Goal: Task Accomplishment & Management: Complete application form

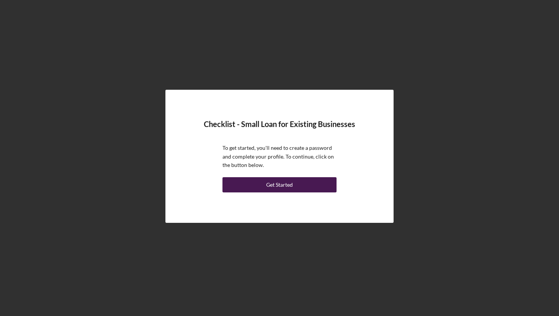
click at [275, 183] on div "Get Started" at bounding box center [279, 184] width 27 height 15
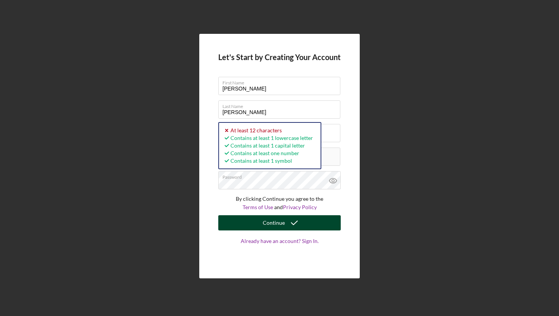
click at [282, 222] on div "Continue" at bounding box center [274, 222] width 22 height 15
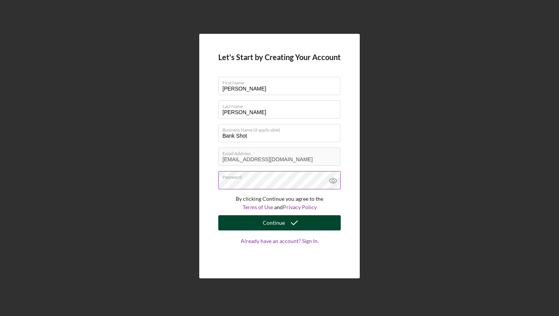
click at [263, 226] on button "Continue" at bounding box center [279, 222] width 123 height 15
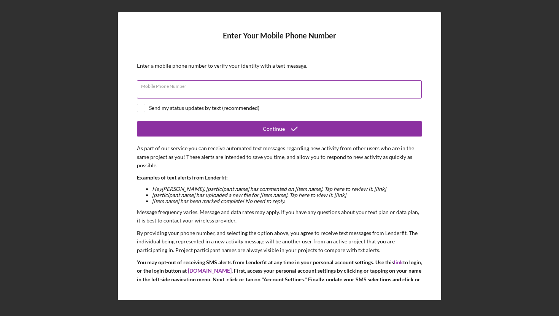
click at [218, 90] on input "Mobile Phone Number" at bounding box center [279, 89] width 285 height 18
type input "[PHONE_NUMBER]"
click at [145, 110] on input "checkbox" at bounding box center [141, 108] width 8 height 8
checkbox input "true"
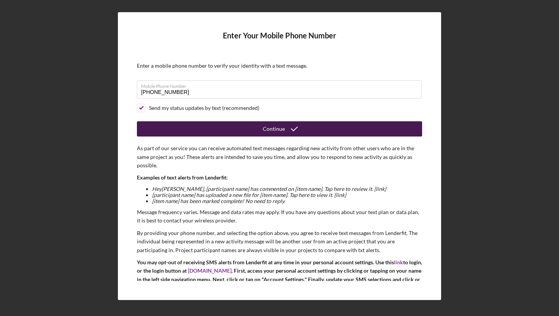
click at [262, 132] on button "Continue" at bounding box center [279, 128] width 285 height 15
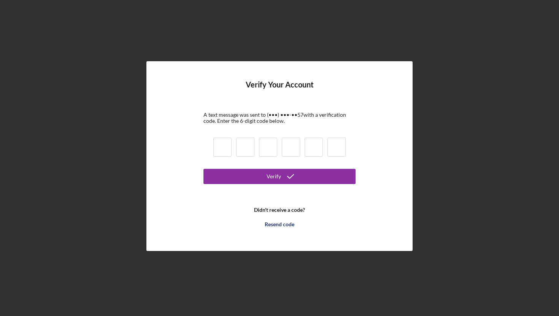
click at [221, 143] on input at bounding box center [222, 147] width 18 height 19
type input "8"
type input "5"
type input "2"
type input "5"
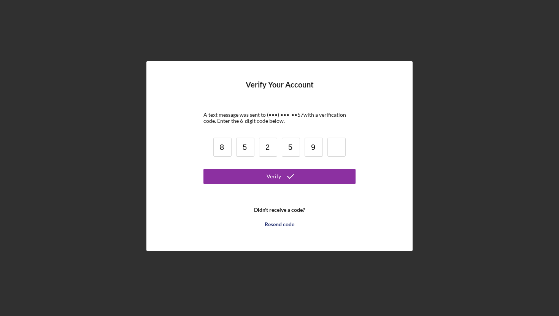
type input "9"
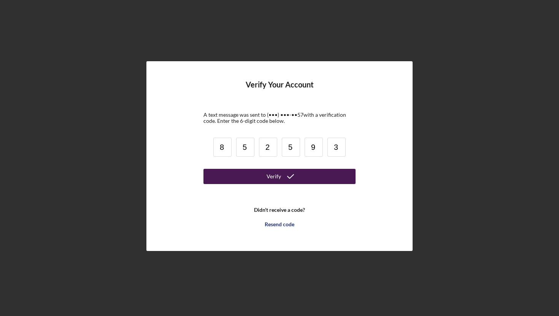
type input "3"
click at [275, 179] on div "Verify" at bounding box center [274, 176] width 14 height 15
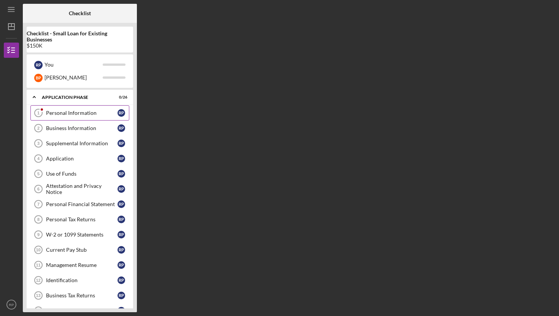
click at [78, 113] on div "Personal Information" at bounding box center [82, 113] width 72 height 6
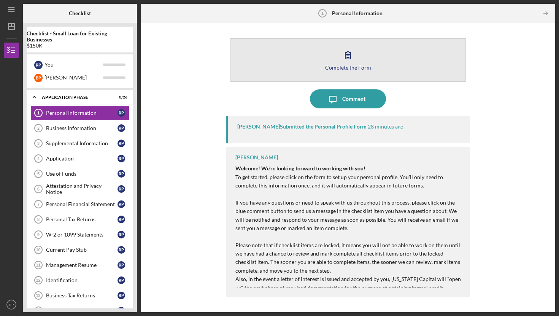
click at [349, 58] on icon "button" at bounding box center [348, 55] width 19 height 19
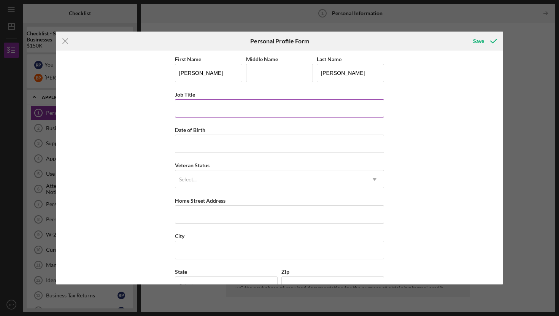
click at [222, 111] on input "Job Title" at bounding box center [279, 108] width 209 height 18
type input "Organizational Effectiveness Consultant"
click at [181, 147] on input "Date of Birth" at bounding box center [279, 144] width 209 height 18
type input "[DATE]"
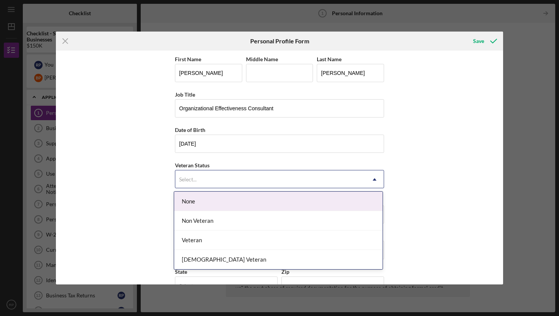
click at [192, 180] on div "Select..." at bounding box center [188, 180] width 18 height 6
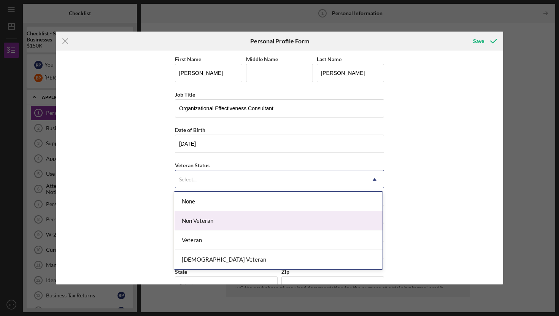
click at [194, 219] on div "Non Veteran" at bounding box center [278, 220] width 209 height 19
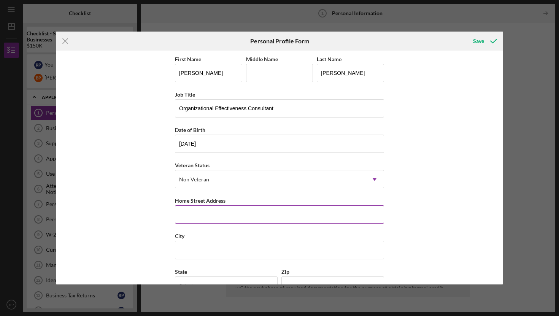
click at [189, 213] on input "Home Street Address" at bounding box center [279, 214] width 209 height 18
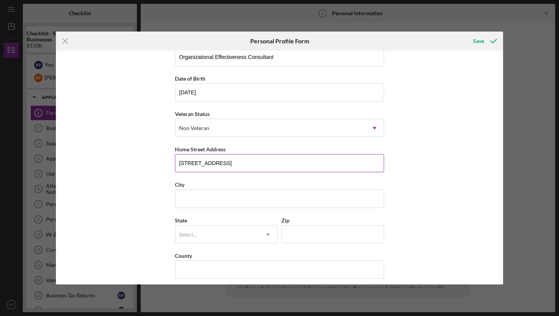
scroll to position [57, 0]
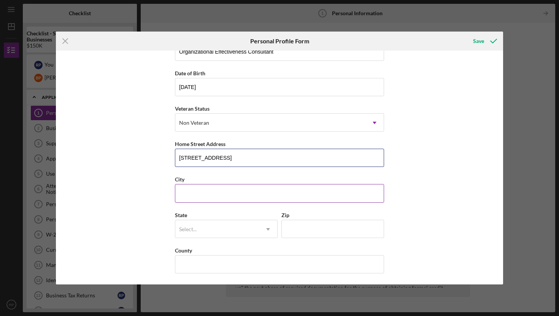
type input "[STREET_ADDRESS]"
click at [196, 195] on input "City" at bounding box center [279, 193] width 209 height 18
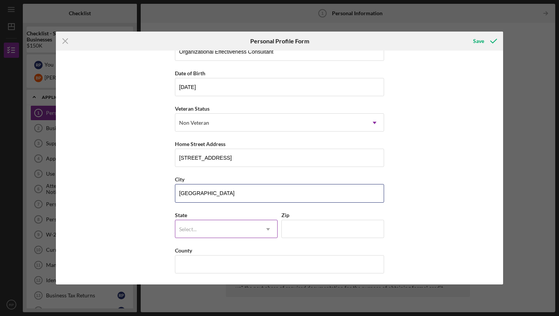
type input "[GEOGRAPHIC_DATA]"
click at [220, 230] on div "Select..." at bounding box center [217, 230] width 84 height 18
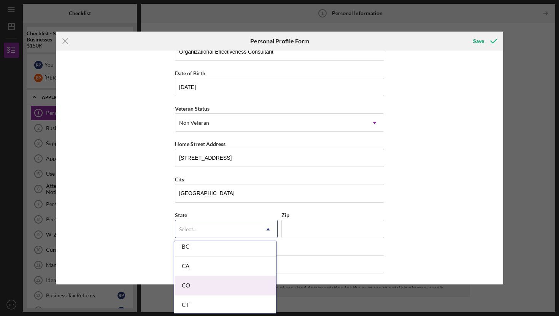
scroll to position [198, 0]
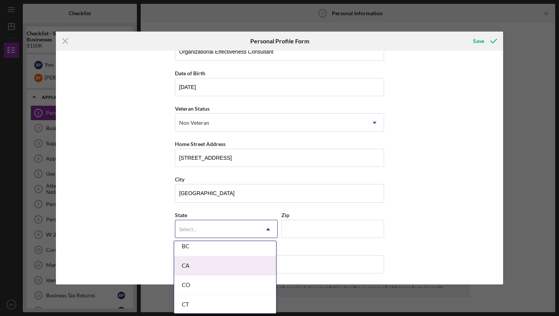
click at [199, 265] on div "CA" at bounding box center [225, 265] width 102 height 19
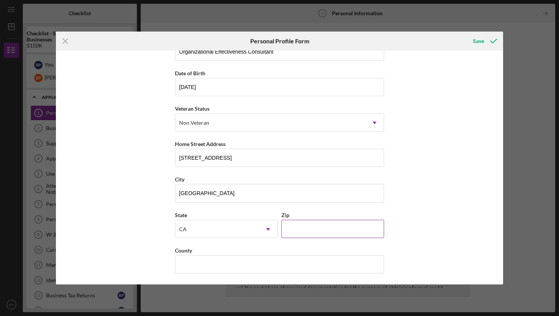
click at [299, 225] on input "Zip" at bounding box center [333, 229] width 103 height 18
type input "95758"
click at [420, 210] on div "First Name [PERSON_NAME] Middle Name Last Name [PERSON_NAME] Job Title Organiza…" at bounding box center [279, 168] width 447 height 234
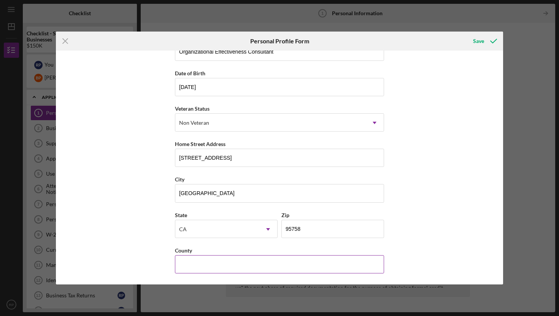
click at [233, 258] on input "County" at bounding box center [279, 264] width 209 height 18
type input "[GEOGRAPHIC_DATA]"
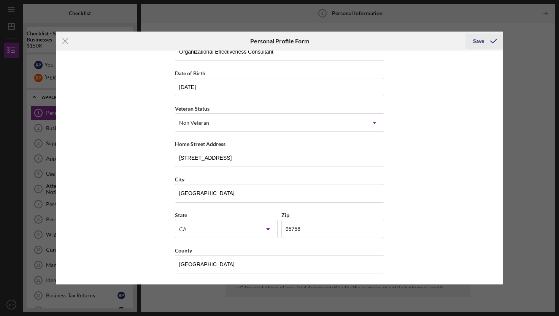
click at [480, 44] on div "Save" at bounding box center [478, 40] width 11 height 15
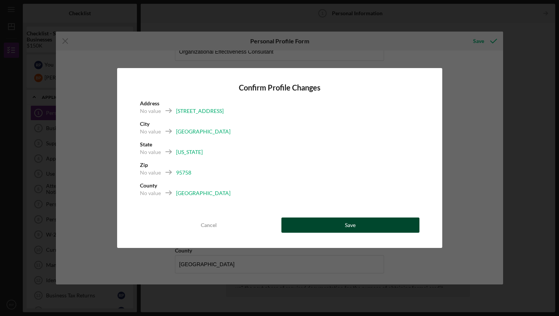
click at [323, 225] on button "Save" at bounding box center [351, 225] width 138 height 15
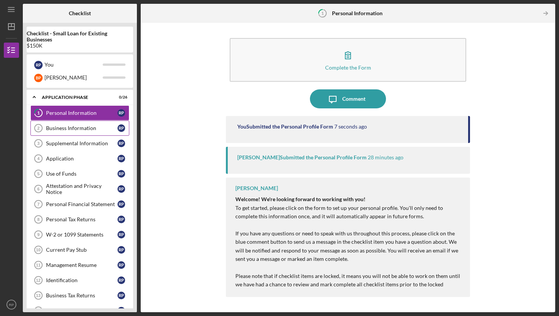
click at [62, 130] on div "Business Information" at bounding box center [82, 128] width 72 height 6
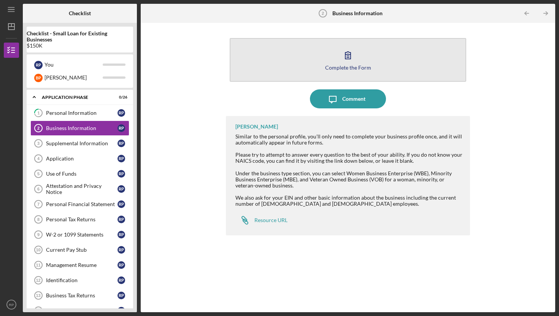
click at [343, 59] on icon "button" at bounding box center [348, 55] width 19 height 19
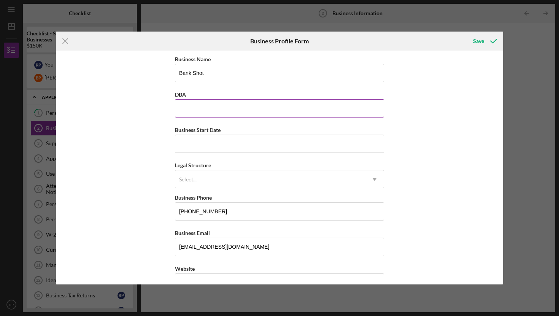
click at [210, 113] on input "DBA" at bounding box center [279, 108] width 209 height 18
click at [201, 145] on input "Business Start Date" at bounding box center [279, 144] width 209 height 18
type input "[DATE]"
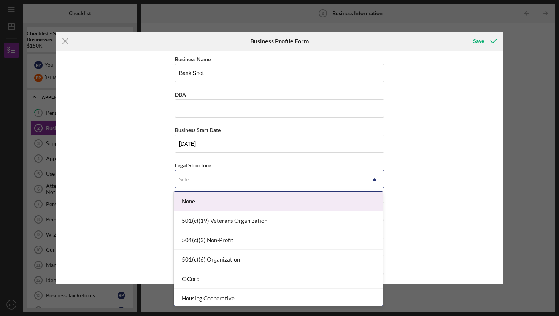
click at [202, 180] on div "Select..." at bounding box center [270, 180] width 190 height 18
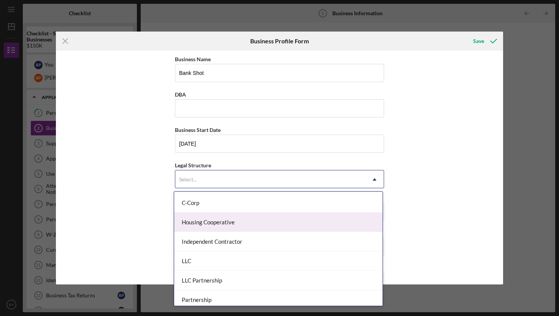
scroll to position [76, 0]
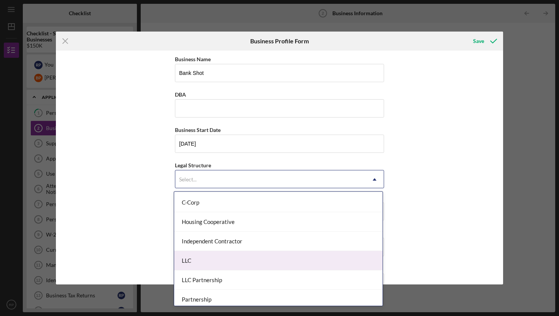
click at [201, 258] on div "LLC" at bounding box center [278, 260] width 209 height 19
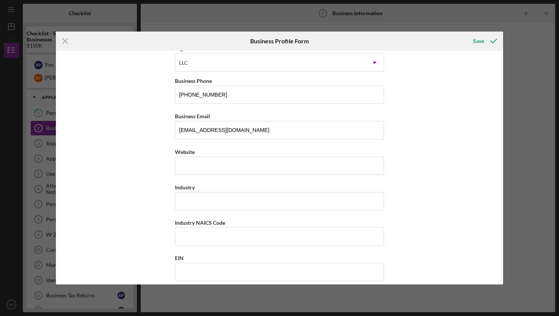
scroll to position [115, 0]
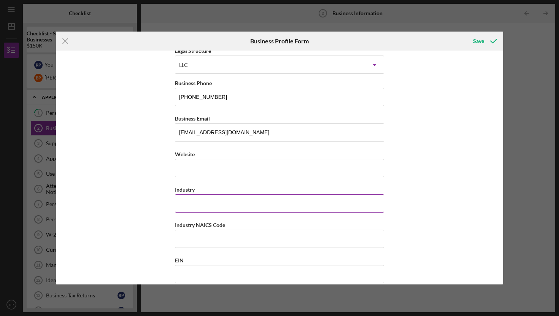
click at [204, 207] on input "Industry" at bounding box center [279, 203] width 209 height 18
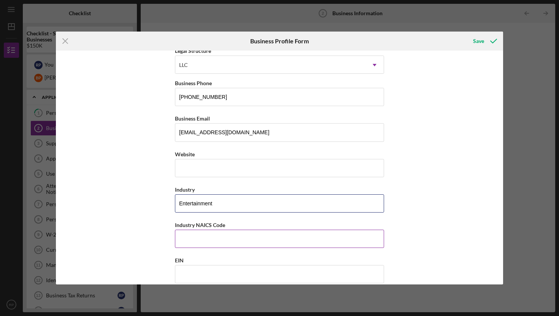
type input "Entertainment"
click at [191, 235] on input "Industry NAICS Code" at bounding box center [279, 239] width 209 height 18
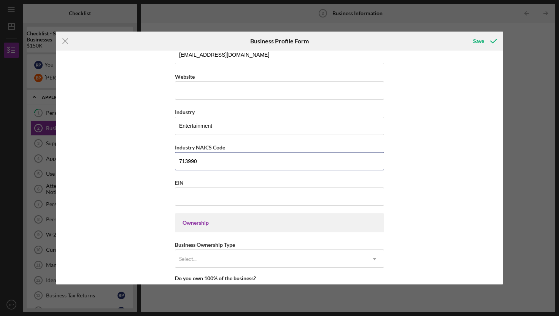
scroll to position [198, 0]
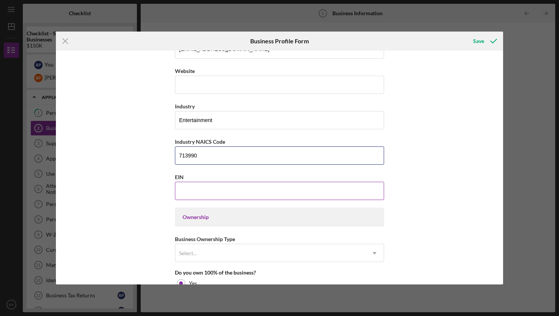
type input "713990"
click at [254, 185] on input "EIN" at bounding box center [279, 191] width 209 height 18
type input "[US_EMPLOYER_IDENTIFICATION_NUMBER]"
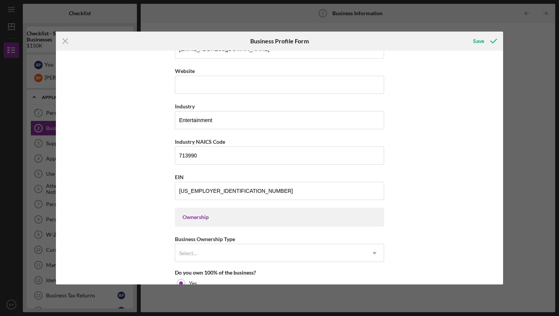
click at [408, 227] on div "Business Name Bank Shot DBA Business Start Date [DATE] Legal Structure LLC Icon…" at bounding box center [279, 168] width 447 height 234
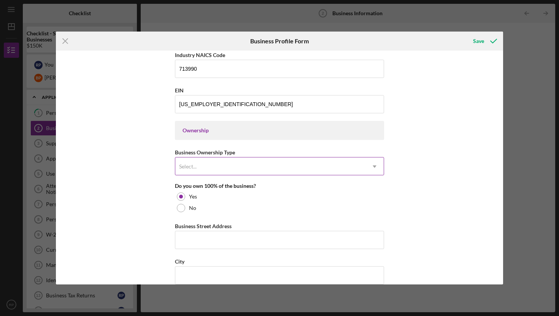
scroll to position [285, 0]
click at [357, 165] on div "Select..." at bounding box center [270, 166] width 190 height 18
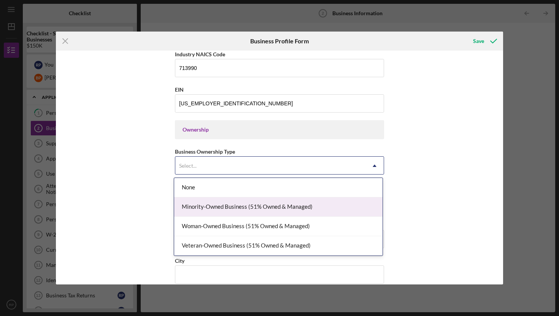
click at [270, 209] on div "Minority-Owned Business (51% Owned & Managed)" at bounding box center [278, 206] width 209 height 19
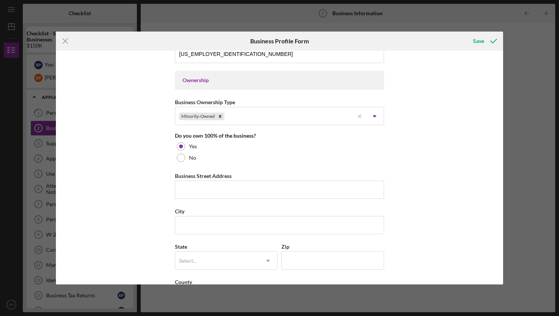
scroll to position [333, 0]
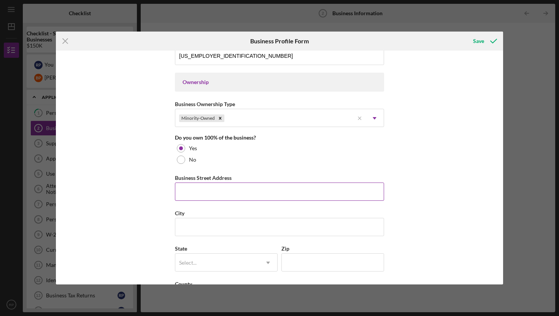
click at [223, 189] on input "Business Street Address" at bounding box center [279, 192] width 209 height 18
type input "[STREET_ADDRESS]"
click at [190, 223] on input "City" at bounding box center [279, 227] width 209 height 18
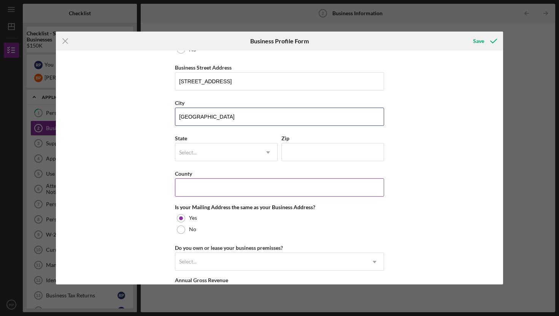
scroll to position [447, 0]
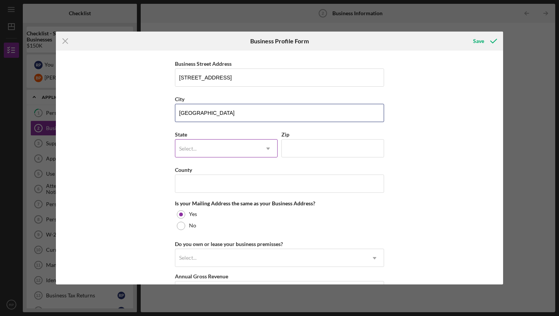
type input "[GEOGRAPHIC_DATA]"
click at [211, 147] on div "Select..." at bounding box center [217, 149] width 84 height 18
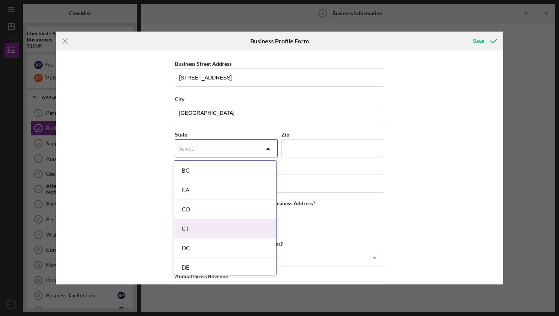
scroll to position [193, 0]
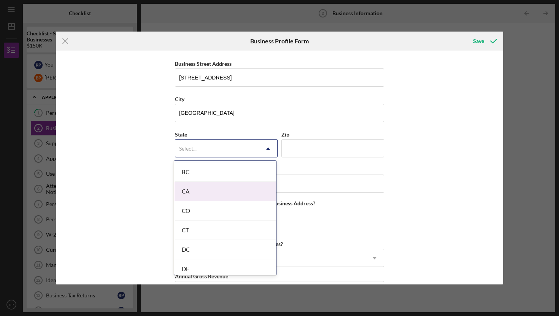
click at [201, 193] on div "CA" at bounding box center [225, 191] width 102 height 19
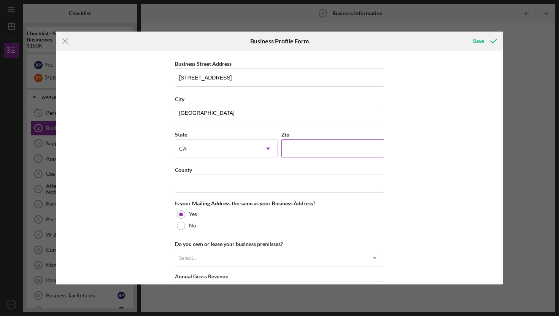
click at [295, 151] on input "Zip" at bounding box center [333, 148] width 103 height 18
type input "95758"
click at [236, 186] on input "County" at bounding box center [279, 184] width 209 height 18
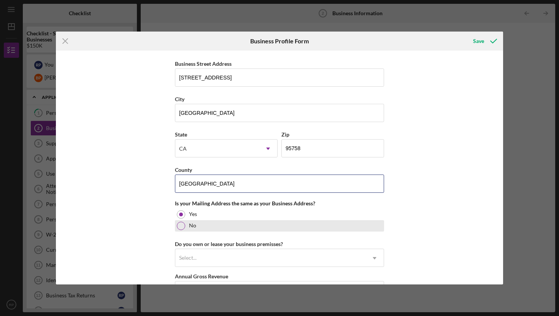
type input "[GEOGRAPHIC_DATA]"
click at [180, 227] on div at bounding box center [181, 226] width 8 height 8
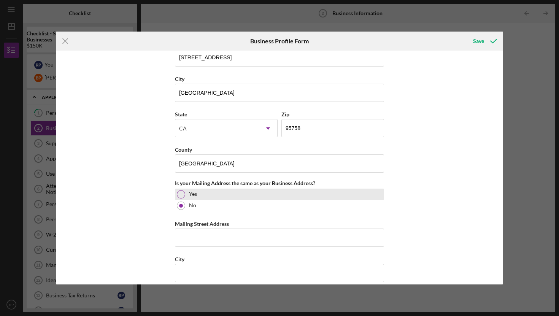
scroll to position [473, 0]
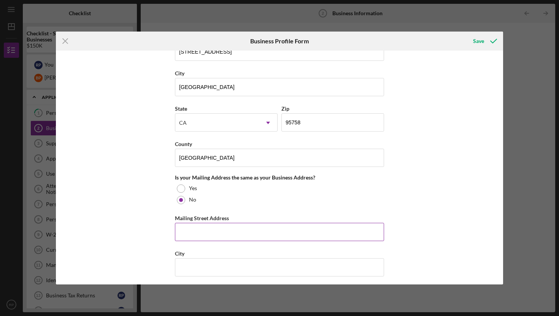
click at [207, 225] on input "Mailing Street Address" at bounding box center [279, 232] width 209 height 18
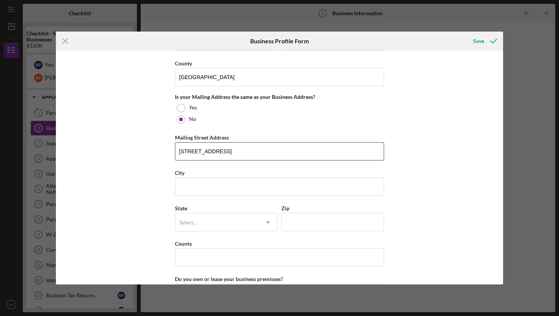
scroll to position [556, 0]
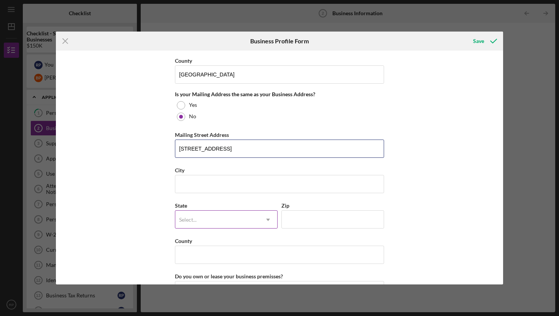
type input "[STREET_ADDRESS]"
click at [234, 220] on div "Select..." at bounding box center [217, 220] width 84 height 18
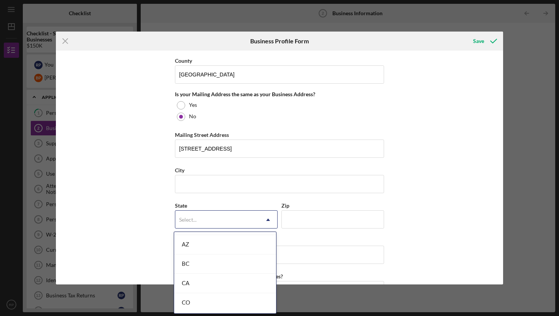
scroll to position [174, 0]
click at [194, 283] on div "CA" at bounding box center [225, 280] width 102 height 19
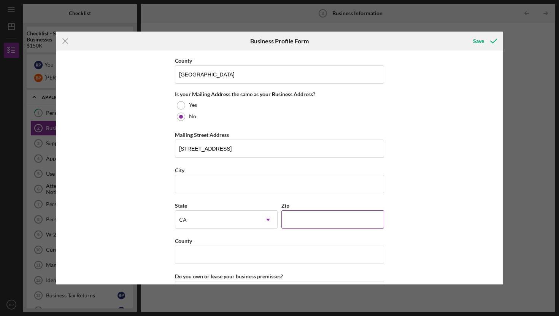
click at [305, 221] on input "Zip" at bounding box center [333, 219] width 103 height 18
type input "95758"
click at [260, 258] on input "County" at bounding box center [279, 255] width 209 height 18
click at [256, 187] on input "City" at bounding box center [279, 184] width 209 height 18
type input "[GEOGRAPHIC_DATA]"
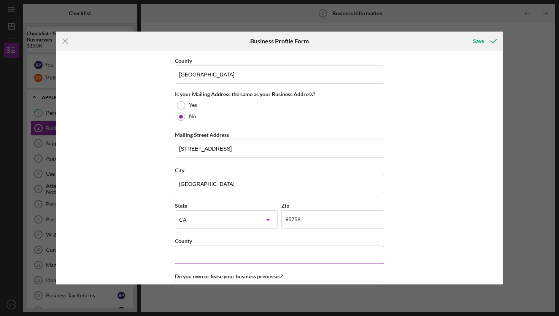
click at [223, 251] on input "County" at bounding box center [279, 255] width 209 height 18
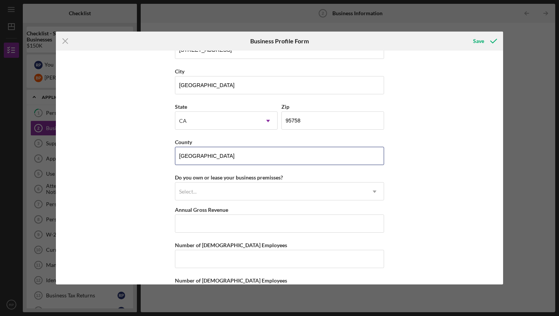
scroll to position [665, 0]
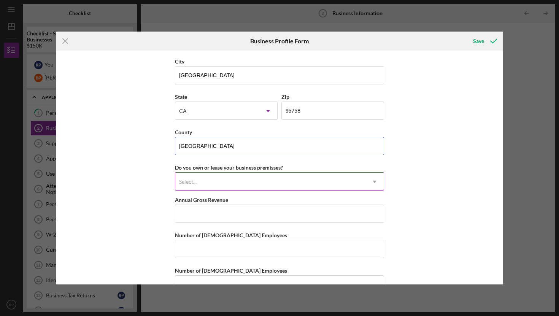
type input "[GEOGRAPHIC_DATA]"
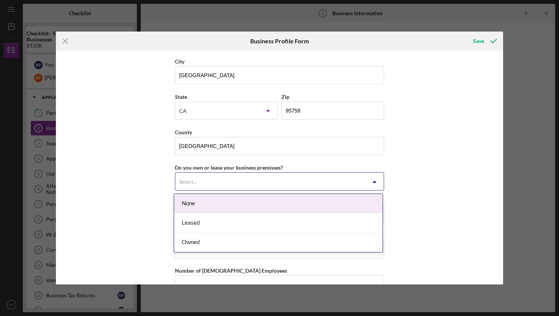
click at [366, 183] on icon "Icon/Dropdown Arrow" at bounding box center [375, 182] width 18 height 18
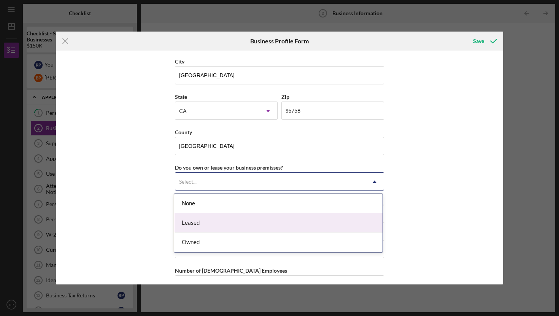
click at [282, 224] on div "Leased" at bounding box center [278, 222] width 209 height 19
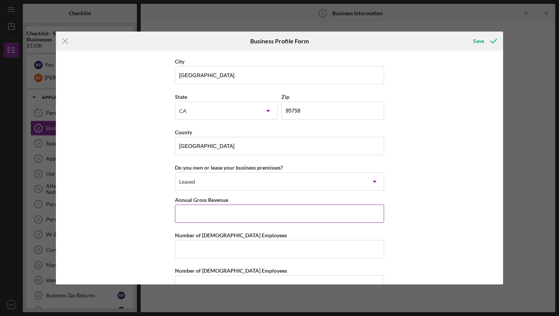
click at [232, 217] on input "Annual Gross Revenue" at bounding box center [279, 214] width 209 height 18
click at [186, 215] on input "$47,000" at bounding box center [279, 214] width 209 height 18
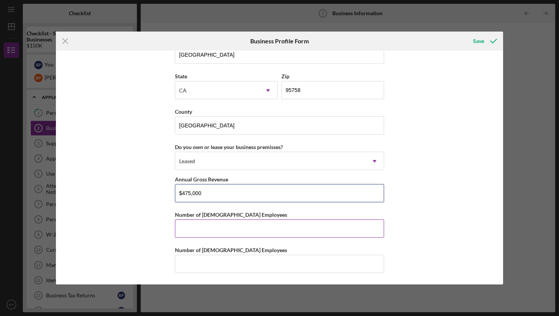
type input "$475,000"
click at [271, 228] on input "Number of [DEMOGRAPHIC_DATA] Employees" at bounding box center [279, 229] width 209 height 18
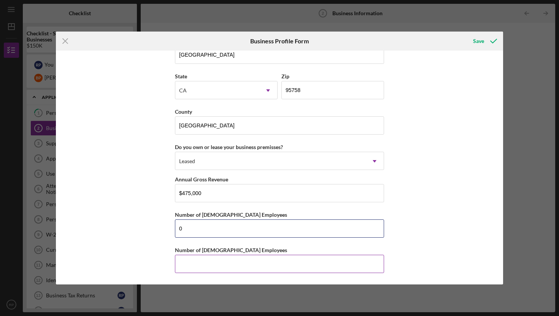
type input "0"
click at [215, 263] on input "Number of [DEMOGRAPHIC_DATA] Employees" at bounding box center [279, 264] width 209 height 18
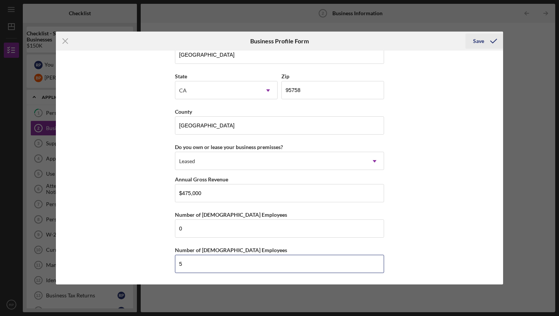
type input "5"
click at [480, 39] on div "Save" at bounding box center [478, 40] width 11 height 15
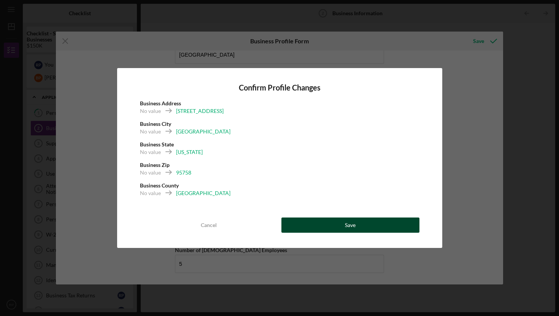
click at [329, 228] on button "Save" at bounding box center [351, 225] width 138 height 15
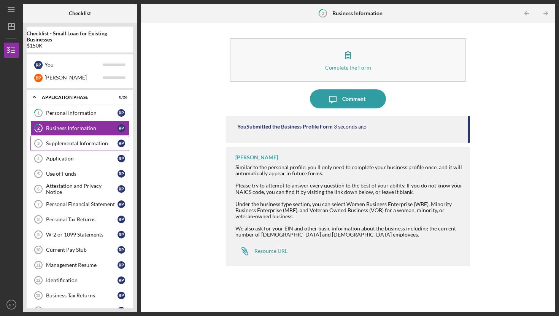
click at [82, 143] on div "Supplemental Information" at bounding box center [82, 143] width 72 height 6
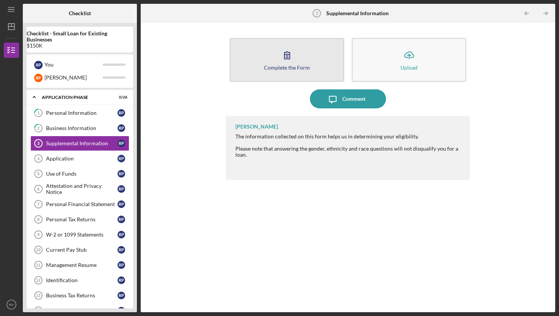
click at [287, 57] on icon "button" at bounding box center [287, 55] width 5 height 7
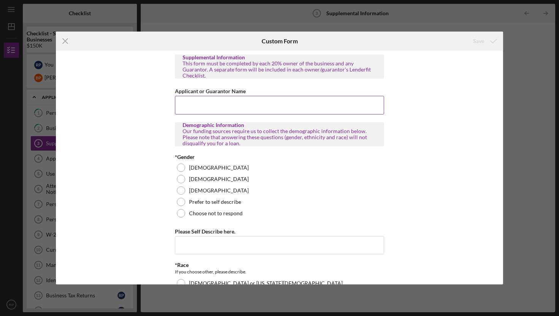
click at [233, 104] on input "Applicant or Guarantor Name" at bounding box center [279, 105] width 209 height 18
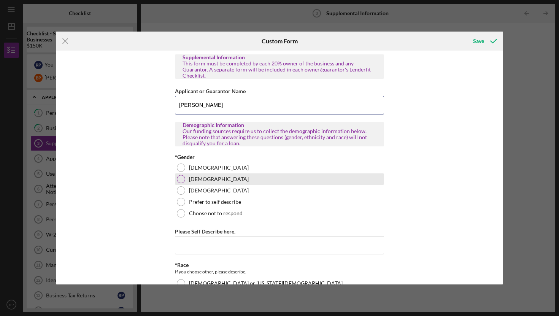
type input "[PERSON_NAME]"
click at [184, 174] on div "[DEMOGRAPHIC_DATA]" at bounding box center [279, 179] width 209 height 11
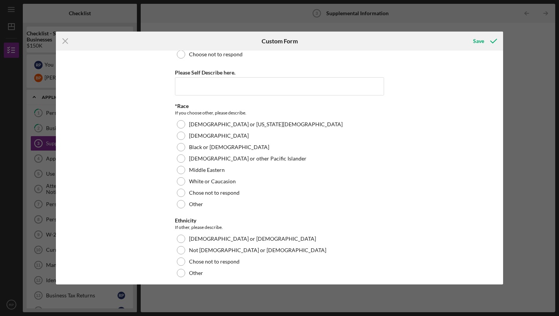
scroll to position [161, 0]
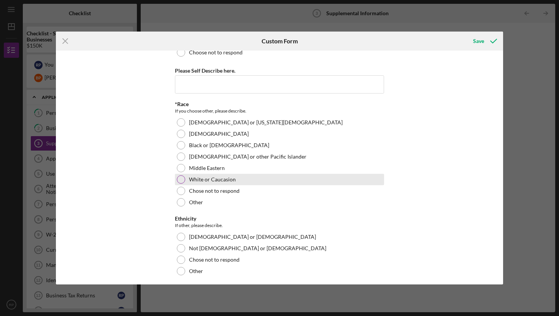
click at [180, 175] on div at bounding box center [181, 179] width 8 height 8
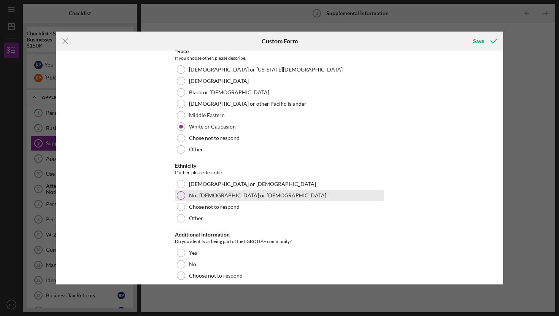
scroll to position [214, 0]
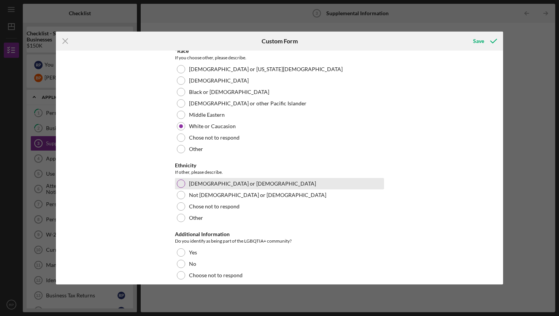
click at [182, 180] on div at bounding box center [181, 184] width 8 height 8
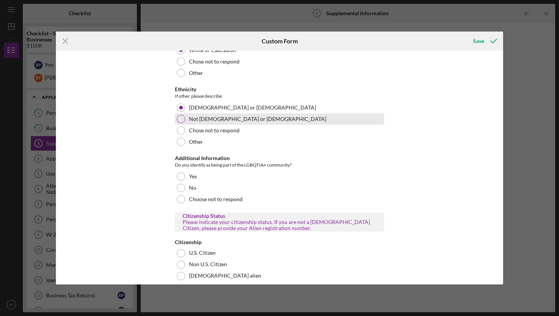
scroll to position [293, 0]
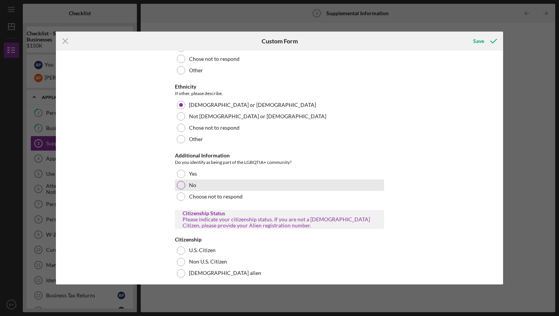
click at [179, 181] on div at bounding box center [181, 185] width 8 height 8
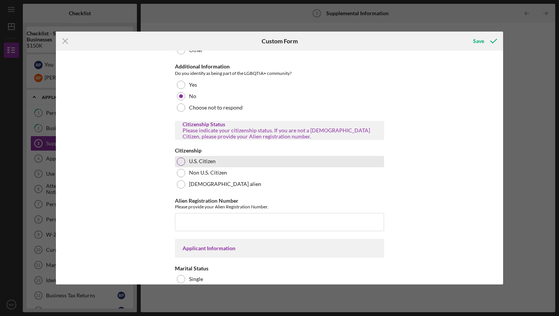
scroll to position [390, 0]
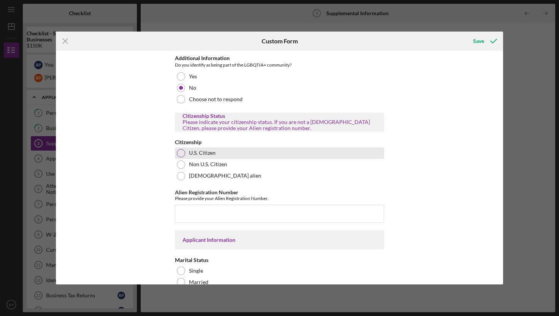
click at [178, 149] on div at bounding box center [181, 153] width 8 height 8
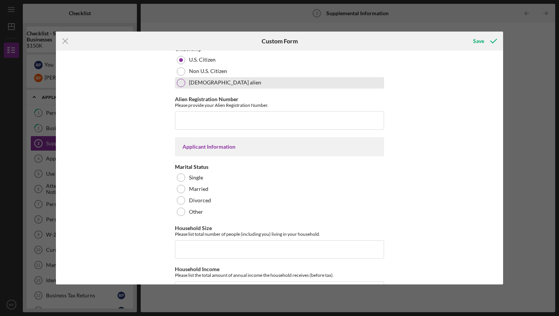
scroll to position [487, 0]
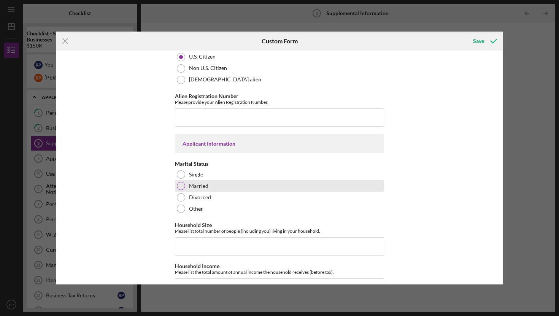
click at [178, 182] on div at bounding box center [181, 186] width 8 height 8
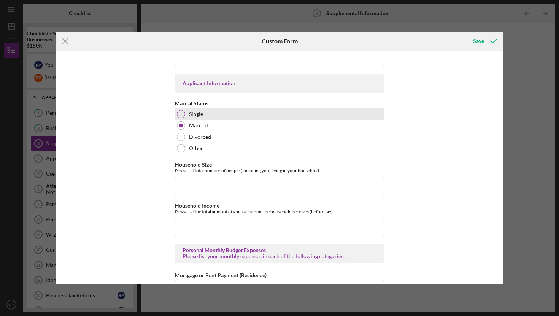
scroll to position [569, 0]
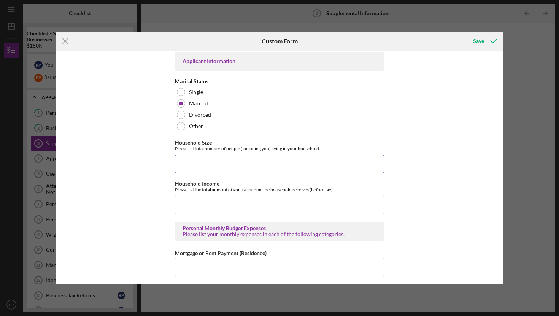
click at [212, 155] on input "Household Size" at bounding box center [279, 164] width 209 height 18
type input "3"
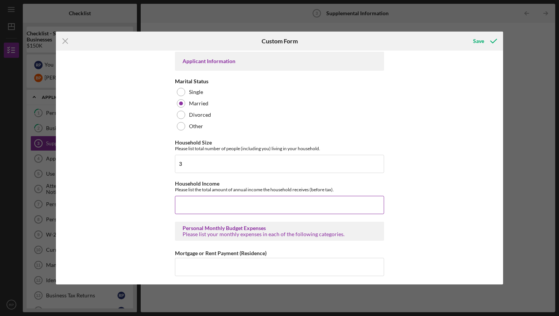
click at [194, 204] on input "Household Income" at bounding box center [279, 205] width 209 height 18
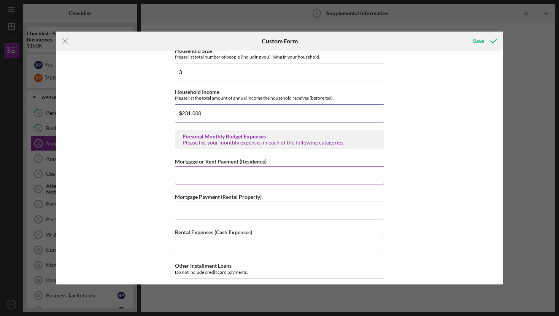
scroll to position [662, 0]
type input "$231,000"
click at [207, 167] on input "Mortgage or Rent Payment (Residence)" at bounding box center [279, 175] width 209 height 18
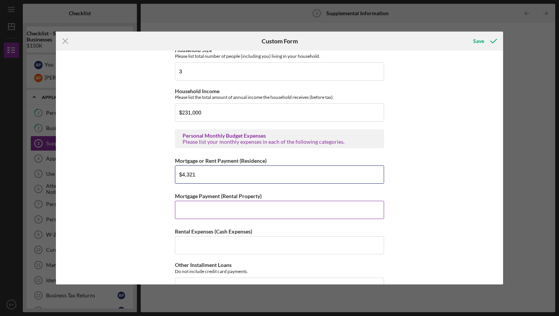
type input "$4,321"
click at [209, 210] on input "Mortgage Payment (Rental Property)" at bounding box center [279, 210] width 209 height 18
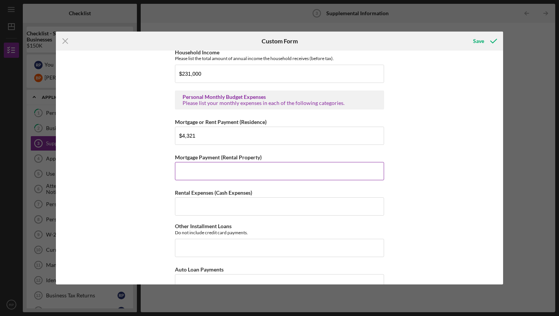
scroll to position [699, 0]
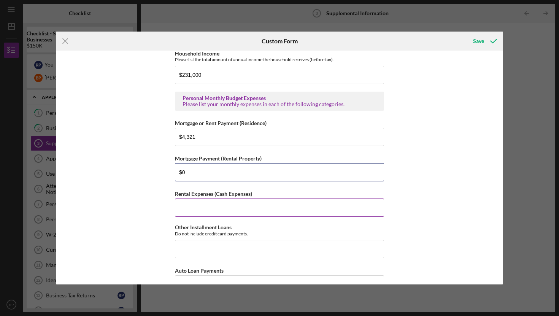
type input "$0"
click at [201, 203] on input "Rental Expenses (Cash Expenses)" at bounding box center [279, 208] width 209 height 18
click at [198, 165] on input "$0" at bounding box center [279, 172] width 209 height 18
click at [156, 201] on div "Supplemental Information This form must be completed by each 20% owner of the b…" at bounding box center [279, 168] width 447 height 234
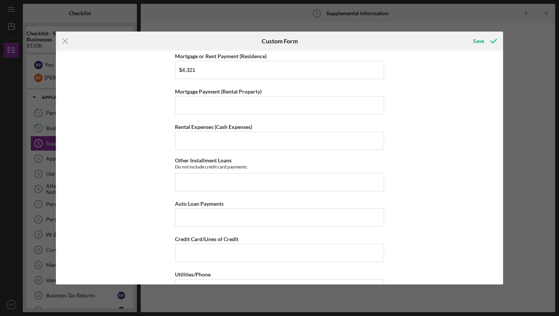
scroll to position [765, 0]
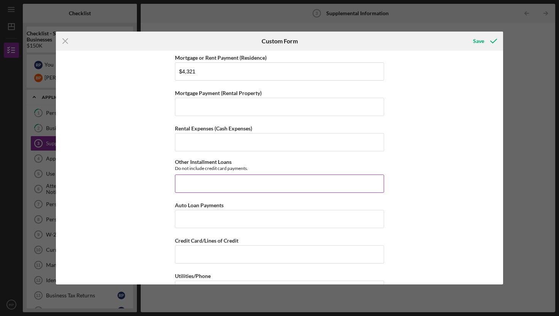
click at [185, 178] on input "Other Installment Loans" at bounding box center [279, 184] width 209 height 18
type input "$7"
click at [234, 212] on input "Auto Loan Payments" at bounding box center [279, 219] width 209 height 18
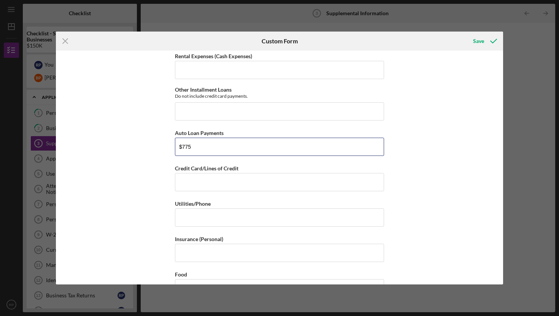
scroll to position [838, 0]
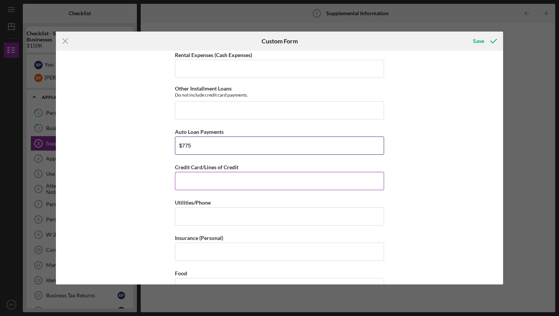
type input "$775"
click at [196, 178] on input "Credit Card/Lines of Credit" at bounding box center [279, 181] width 209 height 18
type input "$7"
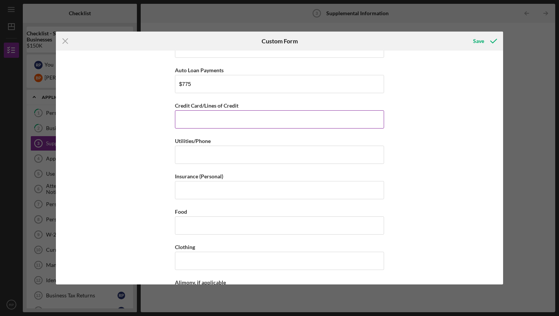
scroll to position [900, 0]
click at [190, 154] on input "Utilities/Phone" at bounding box center [279, 154] width 209 height 18
click at [197, 113] on input "$50" at bounding box center [279, 119] width 209 height 18
type input "$50"
click at [182, 150] on input "Utilities/Phone" at bounding box center [279, 154] width 209 height 18
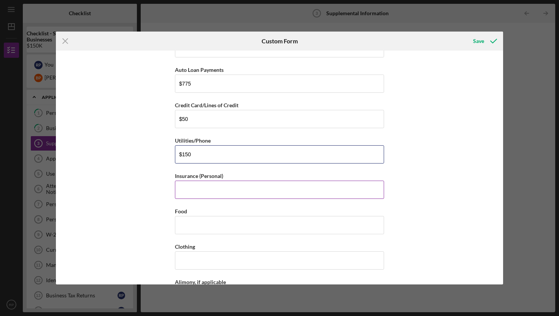
type input "$150"
click at [185, 185] on input "Insurance (Personal)" at bounding box center [279, 190] width 209 height 18
type input "$150"
click at [191, 225] on input "Food" at bounding box center [279, 225] width 209 height 18
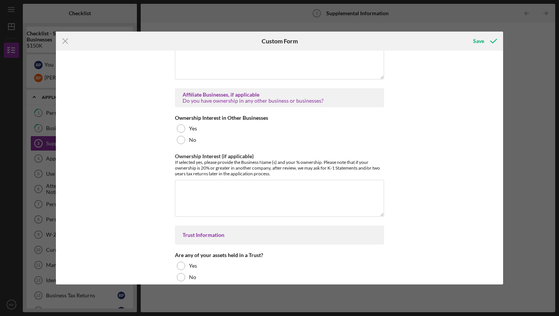
scroll to position [1293, 0]
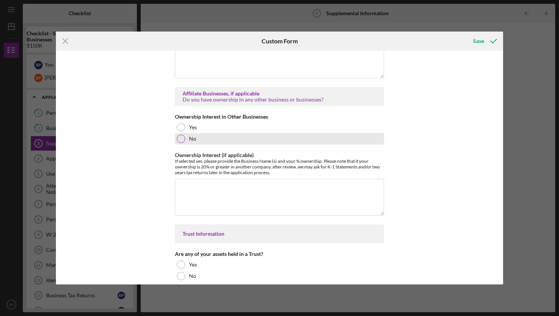
type input "$800"
click at [178, 135] on div at bounding box center [181, 139] width 8 height 8
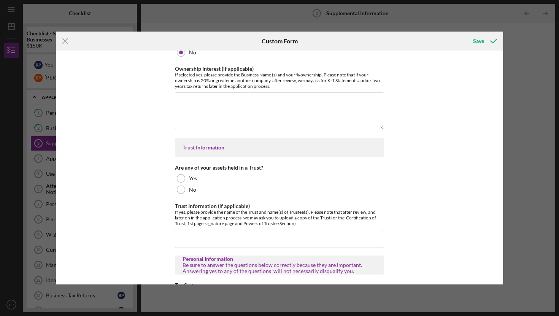
scroll to position [1380, 0]
click at [177, 185] on div at bounding box center [181, 189] width 8 height 8
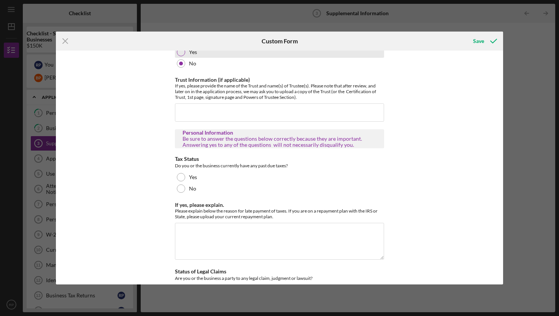
scroll to position [1507, 0]
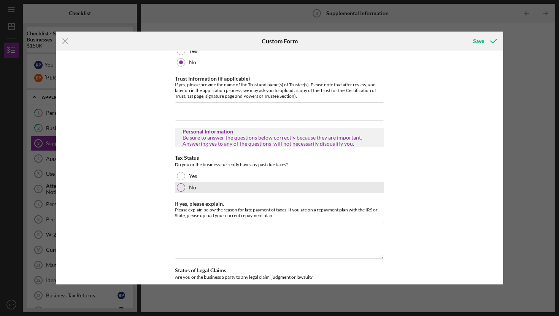
click at [182, 183] on div at bounding box center [181, 187] width 8 height 8
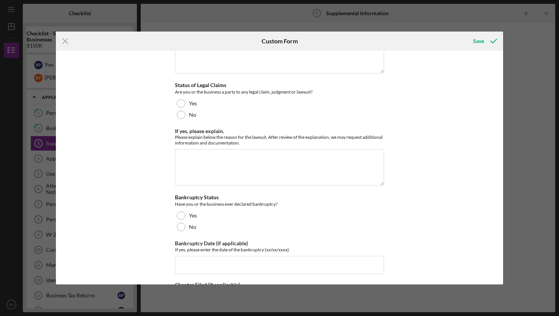
scroll to position [1694, 0]
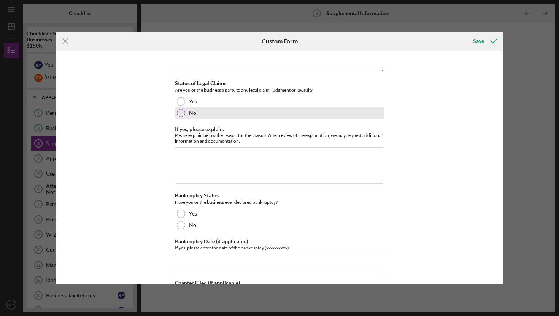
click at [182, 109] on div at bounding box center [181, 113] width 8 height 8
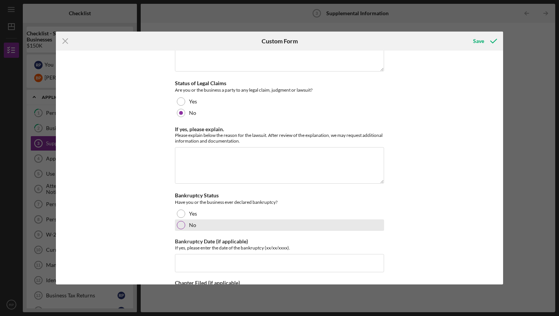
click at [180, 221] on div at bounding box center [181, 225] width 8 height 8
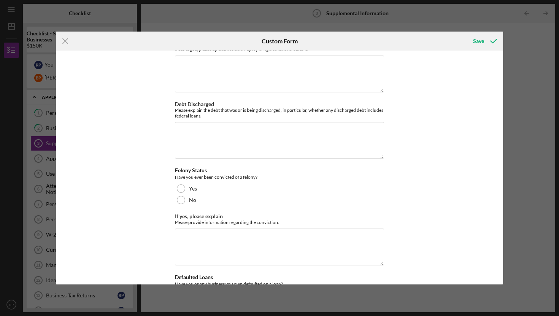
scroll to position [2079, 0]
click at [179, 196] on div at bounding box center [181, 200] width 8 height 8
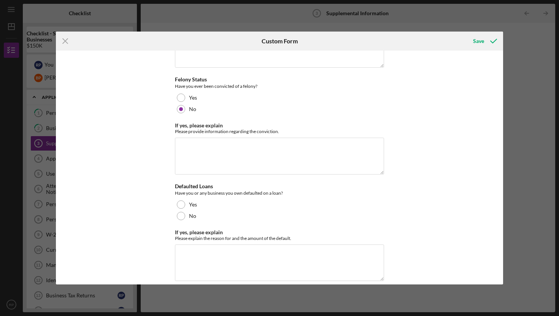
scroll to position [2172, 0]
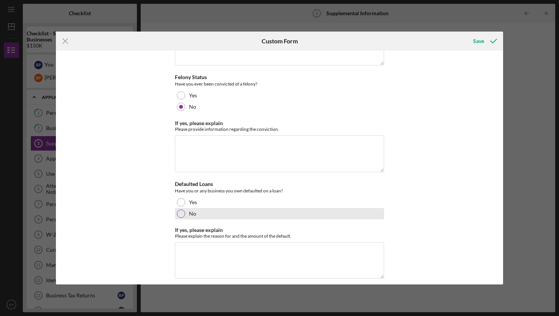
click at [180, 210] on div at bounding box center [181, 214] width 8 height 8
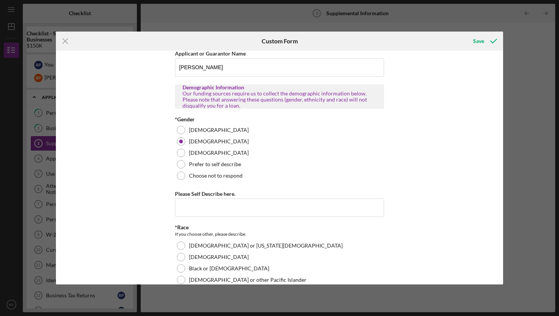
scroll to position [0, 0]
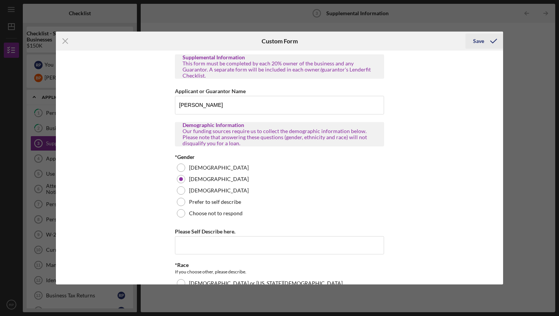
click at [479, 44] on div "Save" at bounding box center [478, 40] width 11 height 15
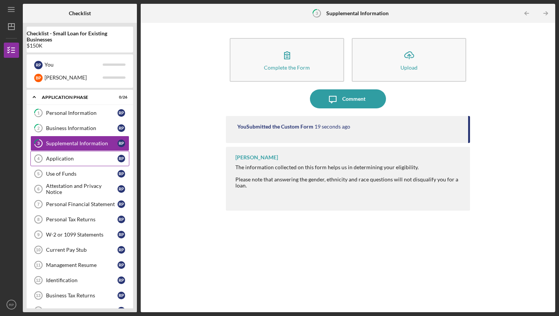
click at [77, 156] on div "Application" at bounding box center [82, 159] width 72 height 6
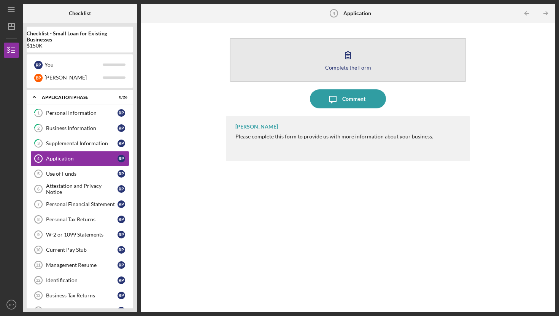
click at [348, 62] on icon "button" at bounding box center [348, 55] width 19 height 19
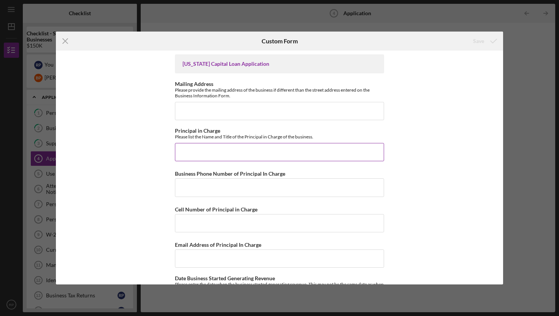
click at [232, 153] on input "Principal in Charge" at bounding box center [279, 152] width 209 height 18
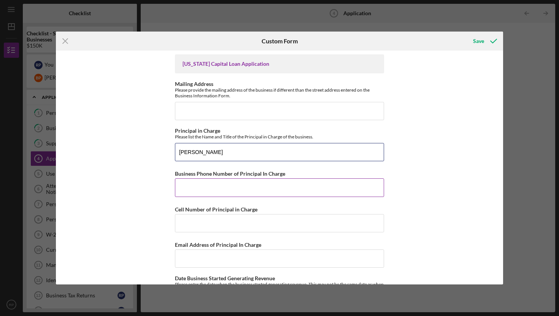
type input "[PERSON_NAME]"
click at [221, 189] on input "Business Phone Number of Principal In Charge" at bounding box center [279, 187] width 209 height 18
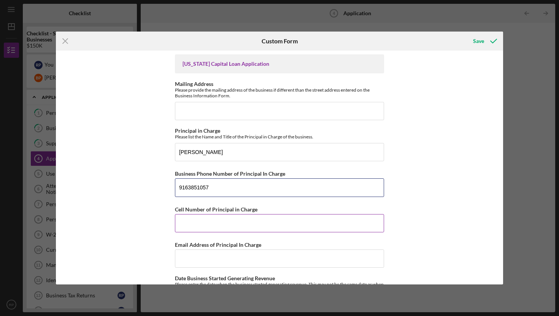
type input "9163851057"
click at [207, 220] on input "Cell Number of Principal in Charge" at bounding box center [279, 223] width 209 height 18
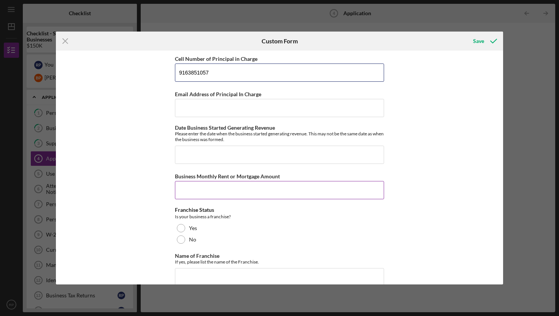
scroll to position [152, 0]
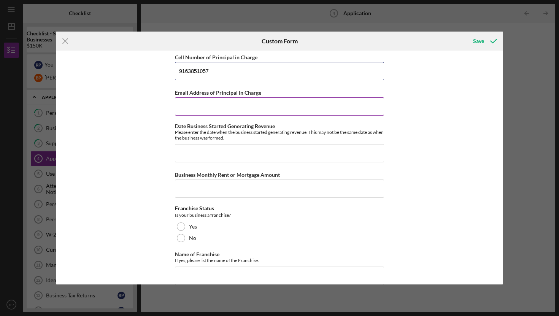
type input "9163851057"
click at [202, 107] on input "Email Address of Principal In Charge" at bounding box center [279, 106] width 209 height 18
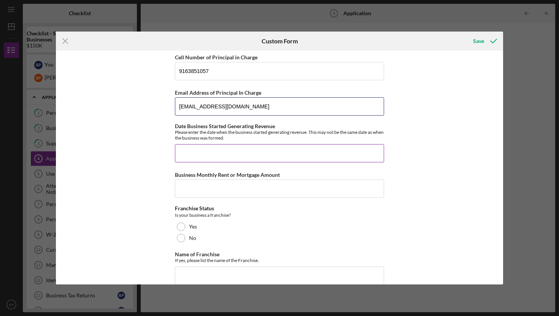
type input "[EMAIL_ADDRESS][DOMAIN_NAME]"
click at [197, 150] on input "Date Business Started Generating Revenue" at bounding box center [279, 153] width 209 height 18
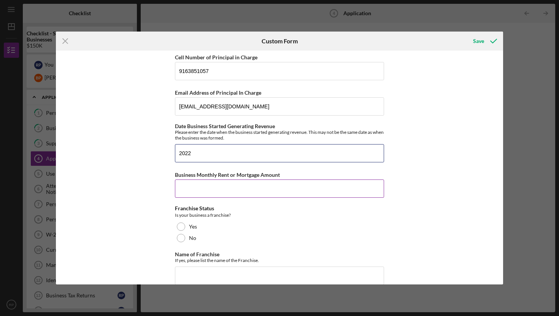
type input "2022"
click at [196, 188] on input "Business Monthly Rent or Mortgage Amount" at bounding box center [279, 189] width 209 height 18
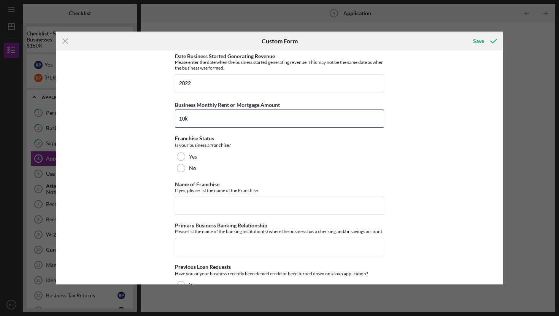
scroll to position [224, 0]
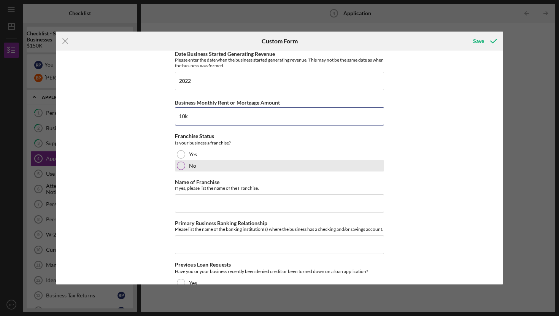
type input "10k"
click at [181, 166] on div at bounding box center [181, 166] width 8 height 8
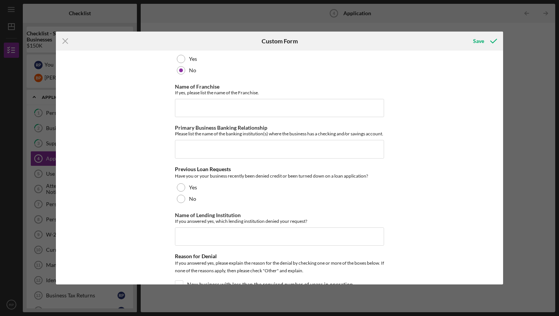
scroll to position [324, 0]
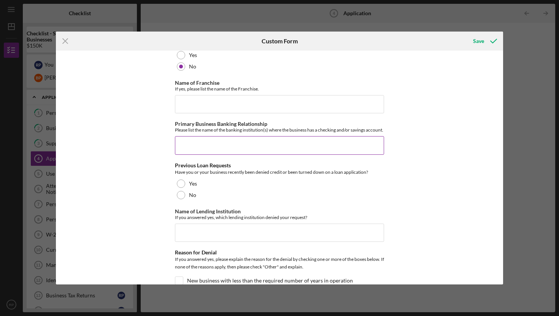
click at [213, 150] on input "Primary Business Banking Relationship" at bounding box center [279, 145] width 209 height 18
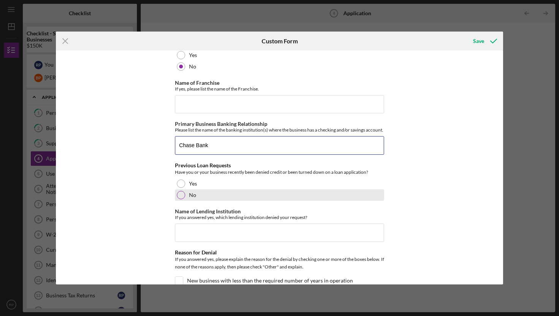
type input "Chase Bank"
click at [183, 199] on div at bounding box center [181, 195] width 8 height 8
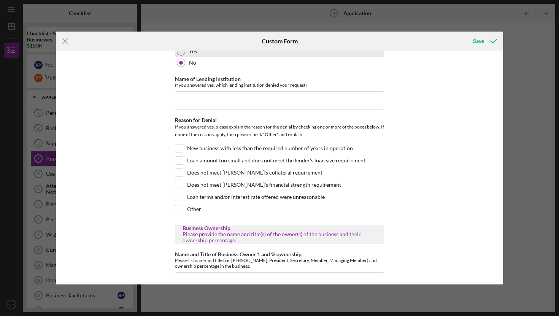
scroll to position [458, 0]
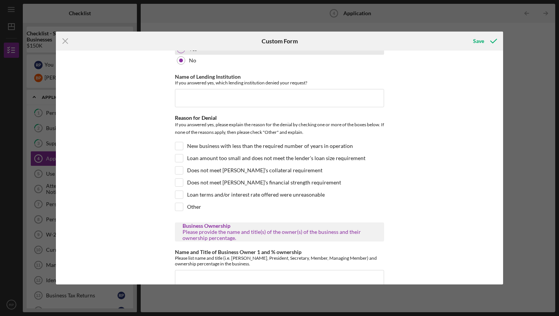
click at [181, 53] on div at bounding box center [181, 49] width 8 height 8
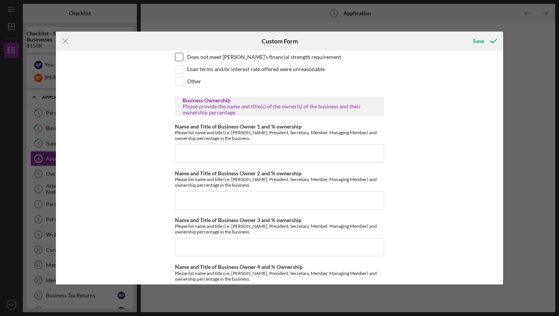
scroll to position [587, 0]
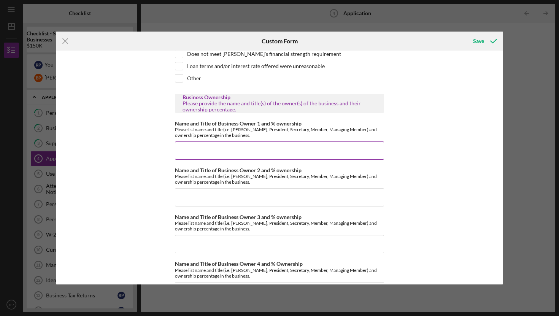
click at [217, 158] on input "Name and Title of Business Owner 1 and % ownership" at bounding box center [279, 151] width 209 height 18
type input "[PERSON_NAME] 100%"
click at [414, 205] on div "[US_STATE] Capital Loan Application Mailing Address Please provide the mailing …" at bounding box center [279, 168] width 447 height 234
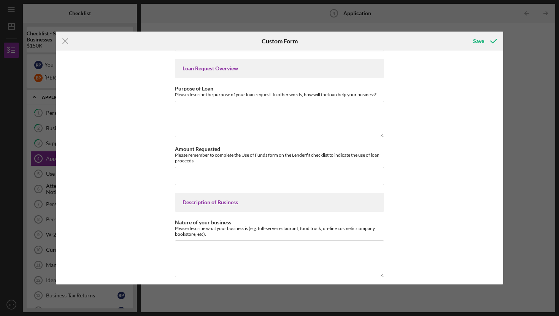
scroll to position [821, 0]
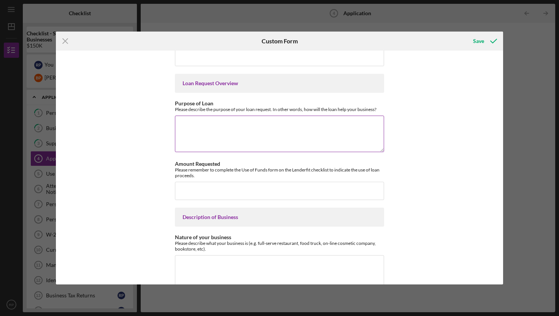
click at [220, 135] on textarea "Purpose of Loan" at bounding box center [279, 134] width 209 height 37
click at [212, 132] on textarea "acquisition of assets for business" at bounding box center [279, 134] width 209 height 37
click at [237, 129] on textarea "acquisition of assets for business" at bounding box center [279, 134] width 209 height 37
click at [226, 133] on textarea "business" at bounding box center [279, 134] width 209 height 37
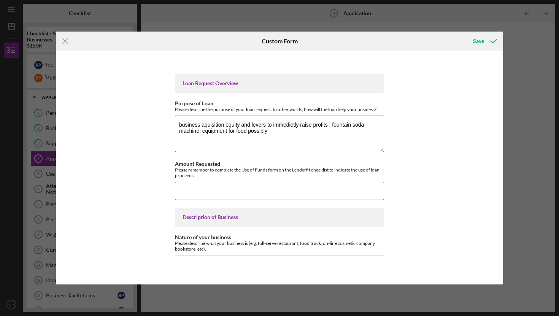
type textarea "business aquisition equity and levers to immedietly raise profits ; fountain so…"
click at [228, 196] on input "Amount Requested" at bounding box center [279, 191] width 209 height 18
type input "$1"
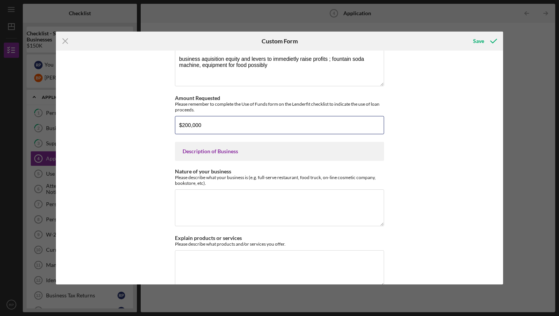
scroll to position [888, 0]
type input "$200,000"
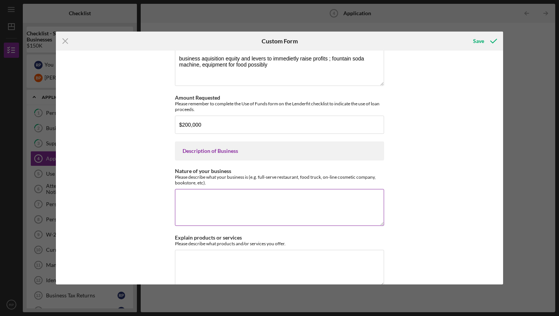
click at [231, 209] on textarea "Nature of your business" at bounding box center [279, 207] width 209 height 37
type textarea "p"
click at [321, 205] on textarea "Entertainment Venue, revenue driven from pool table rentals and food and bevera…" at bounding box center [279, 207] width 209 height 37
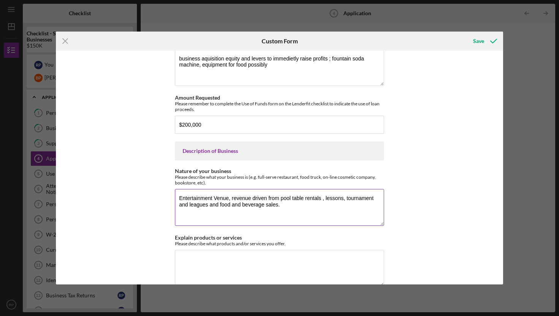
click at [219, 212] on textarea "Entertainment Venue, revenue driven from pool table rentals , lessons, tourname…" at bounding box center [279, 207] width 209 height 37
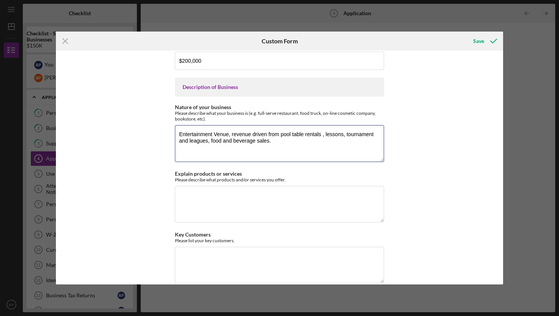
scroll to position [952, 0]
type textarea "Entertainment Venue, revenue driven from pool table rentals , lessons, tourname…"
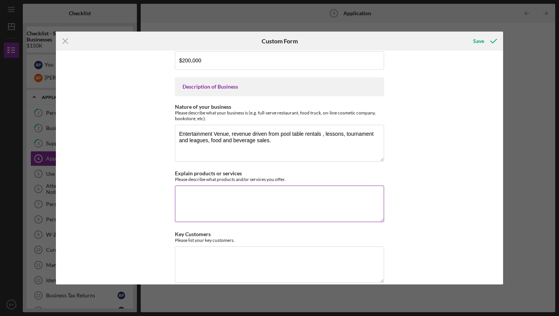
click at [206, 200] on textarea "Explain products or services" at bounding box center [279, 204] width 209 height 37
type textarea "P"
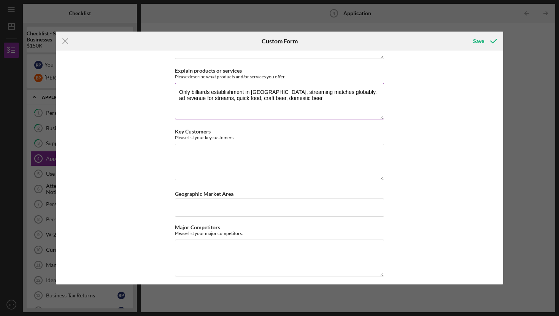
scroll to position [1058, 0]
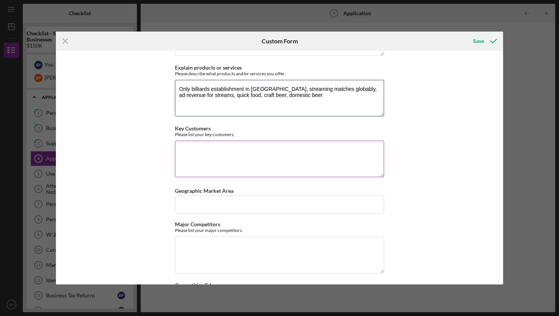
type textarea "Only billiards establishment in [GEOGRAPHIC_DATA], streaming matches globably, …"
click at [197, 151] on textarea "Key Customers" at bounding box center [279, 159] width 209 height 37
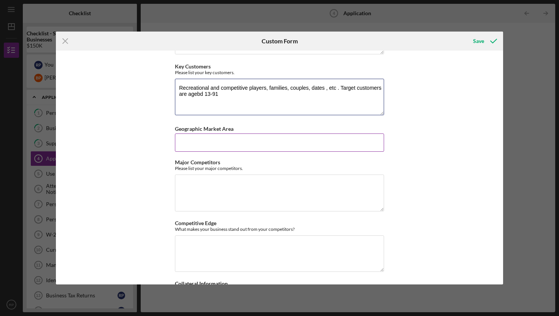
scroll to position [1124, 0]
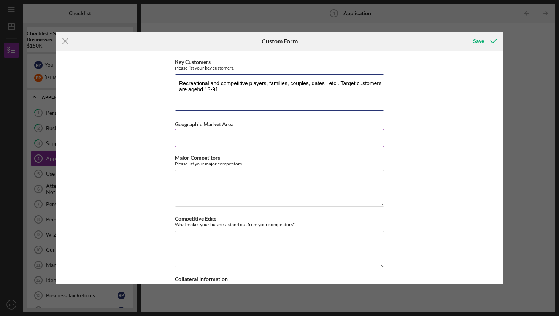
type textarea "Recreational and competitive players, families, couples, dates , etc . Target c…"
click at [245, 141] on input "Geographic Market Area" at bounding box center [279, 138] width 209 height 18
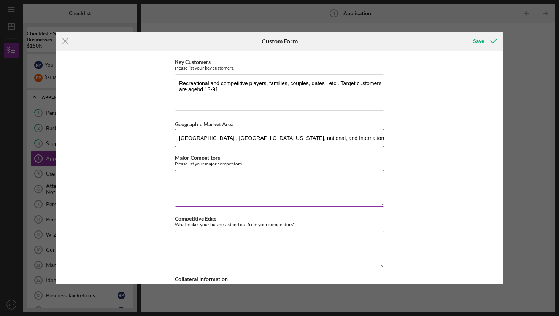
type input "[GEOGRAPHIC_DATA] , [GEOGRAPHIC_DATA][US_STATE], national, and International re…"
click at [211, 183] on textarea "Major Competitors" at bounding box center [279, 188] width 209 height 37
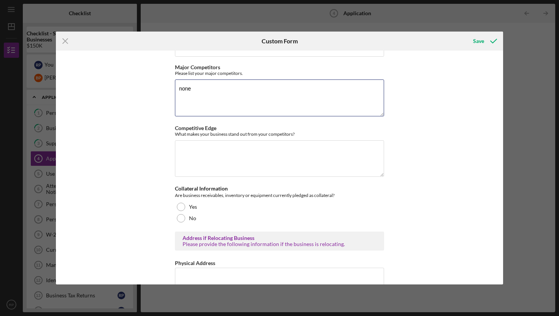
scroll to position [1212, 0]
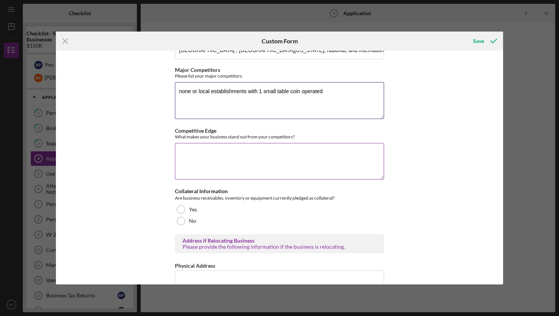
type textarea "none or local establishments with 1 small table coin operated"
click at [202, 161] on textarea "Competitive Edge" at bounding box center [279, 161] width 209 height 37
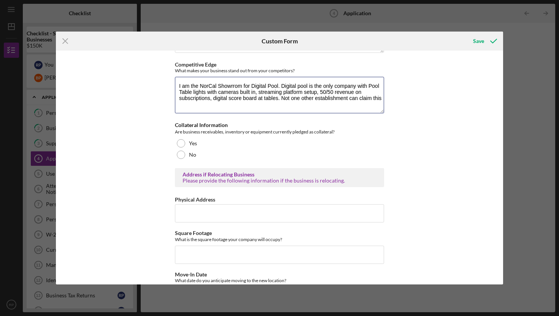
scroll to position [1285, 0]
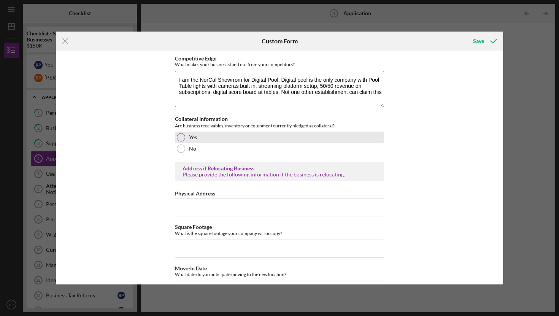
type textarea "I am the NorCal Showrrom for Digital Pool. Digital pool is the only company wit…"
click at [182, 142] on div at bounding box center [181, 137] width 8 height 8
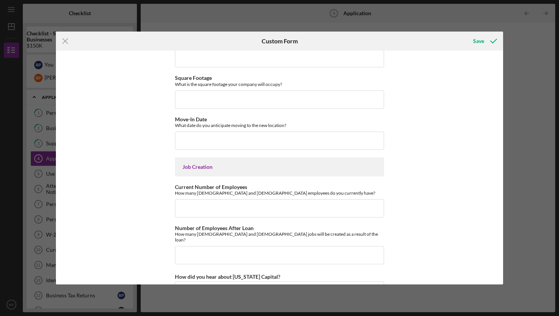
scroll to position [1459, 0]
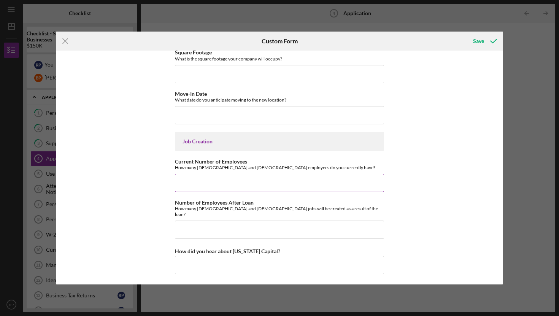
click at [244, 189] on input "Current Number of Employees" at bounding box center [279, 183] width 209 height 18
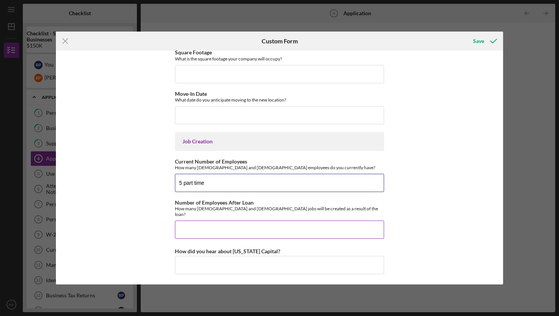
type input "5 part time"
click at [202, 229] on input "Number of Employees After Loan" at bounding box center [279, 230] width 209 height 18
type input "8 part time possibly 1 FTE"
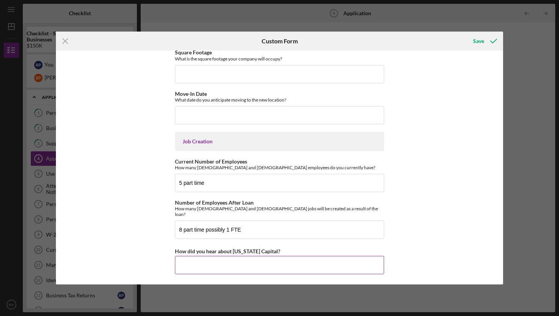
click at [224, 269] on input "How did you hear about [US_STATE] Capital?" at bounding box center [279, 265] width 209 height 18
type input "F&M Bank"
click at [476, 41] on div "Save" at bounding box center [478, 40] width 11 height 15
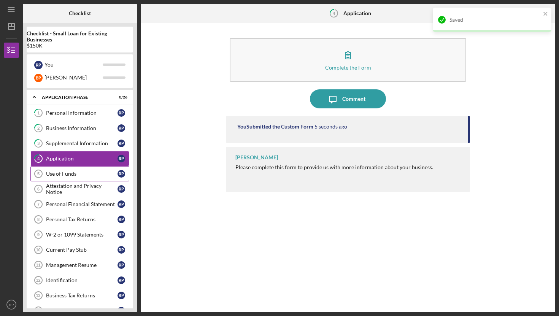
click at [59, 173] on div "Use of Funds" at bounding box center [82, 174] width 72 height 6
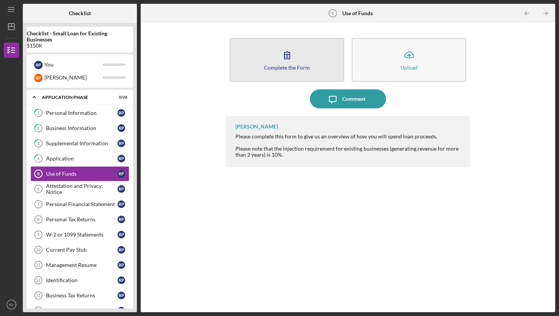
click at [283, 57] on icon "button" at bounding box center [287, 55] width 19 height 19
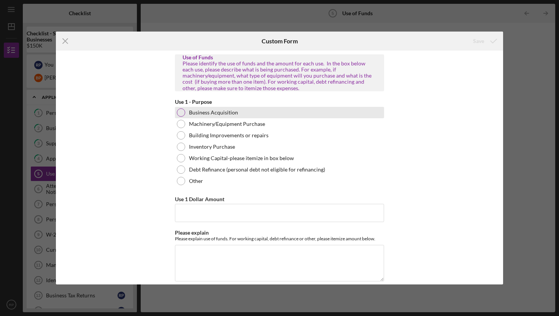
click at [180, 111] on div at bounding box center [181, 112] width 8 height 8
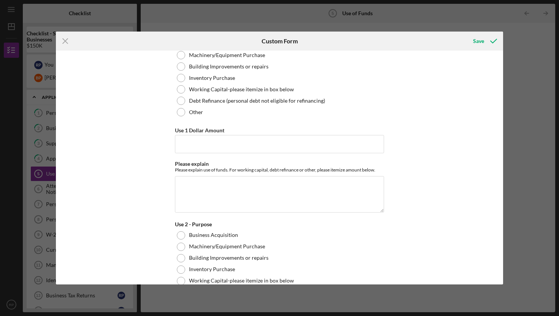
scroll to position [78, 0]
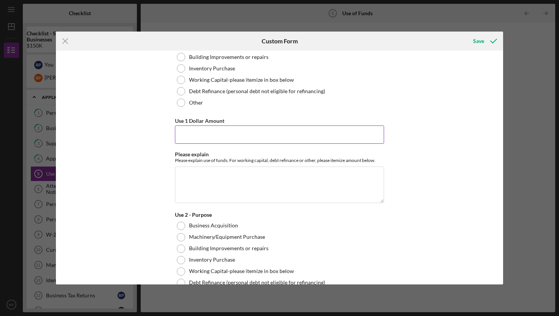
click at [240, 136] on input "Use 1 Dollar Amount" at bounding box center [279, 135] width 209 height 18
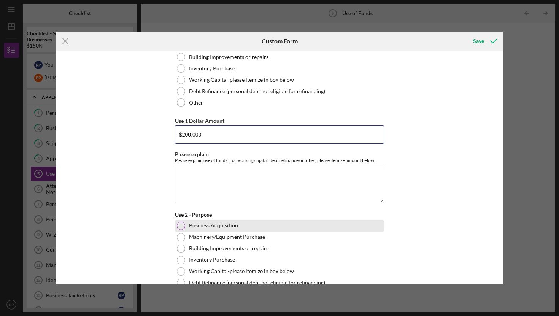
type input "$200,000"
click at [180, 225] on div at bounding box center [181, 226] width 8 height 8
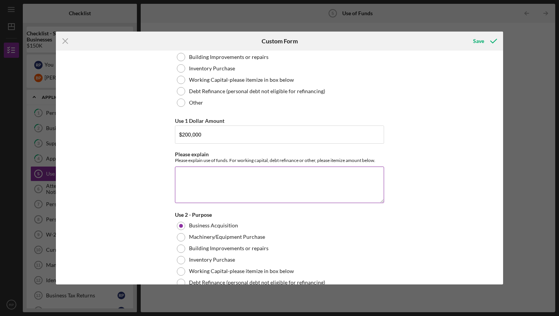
click at [226, 175] on textarea "Please explain" at bounding box center [279, 185] width 209 height 37
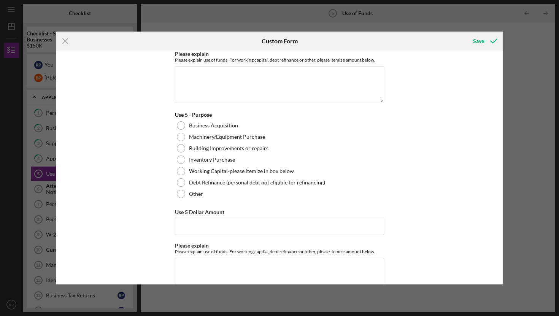
scroll to position [751, 0]
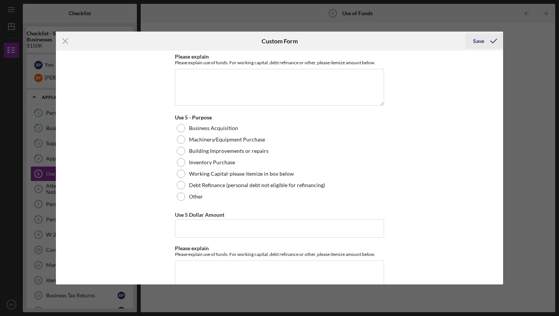
type textarea "200,000 business asset acquisition, lease, 10 pool tables, food and beverage su…"
click at [477, 41] on div "Save" at bounding box center [478, 40] width 11 height 15
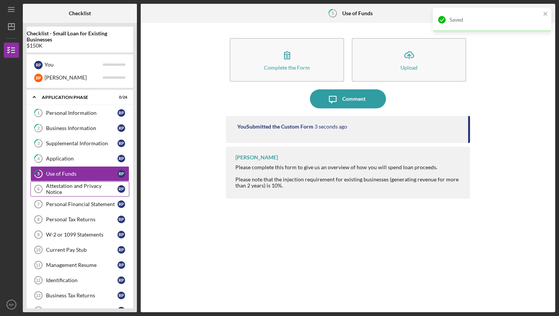
click at [62, 189] on div "Attestation and Privacy Notice" at bounding box center [82, 189] width 72 height 12
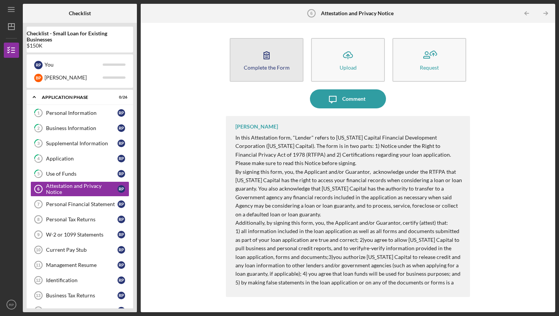
click at [260, 61] on icon "button" at bounding box center [266, 55] width 19 height 19
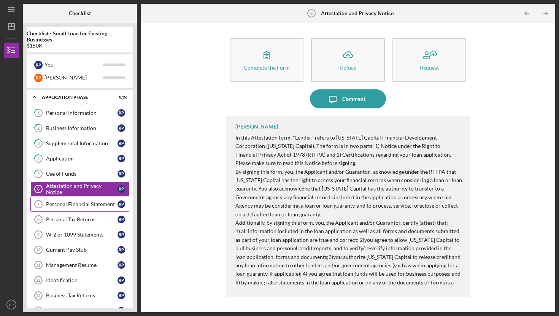
click at [76, 206] on div "Personal Financial Statement" at bounding box center [82, 204] width 72 height 6
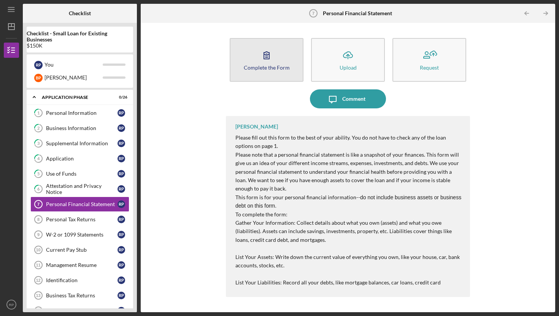
click at [266, 62] on icon "button" at bounding box center [266, 55] width 19 height 19
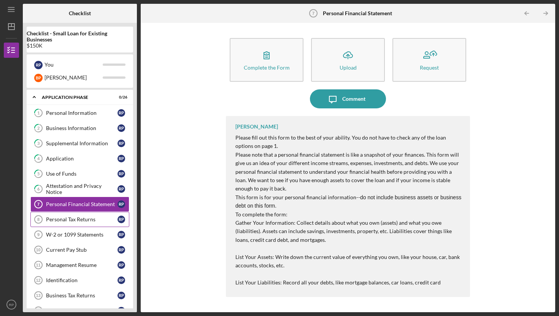
click at [65, 223] on link "Personal Tax Returns 8 Personal Tax Returns R P" at bounding box center [79, 219] width 99 height 15
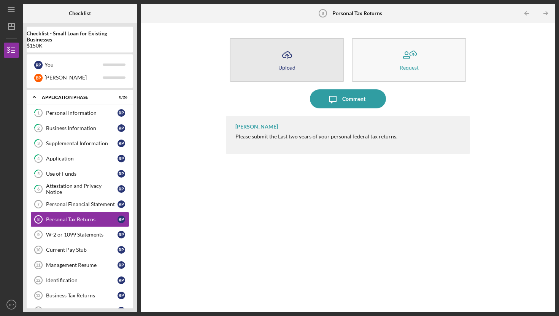
click at [282, 60] on icon "Icon/Upload" at bounding box center [287, 55] width 19 height 19
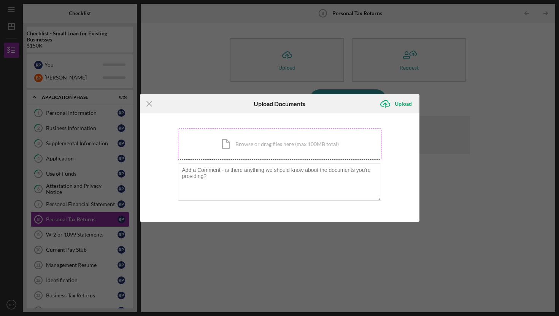
click at [240, 145] on div "Icon/Document Browse or drag files here (max 100MB total) Tap to choose files o…" at bounding box center [280, 144] width 204 height 31
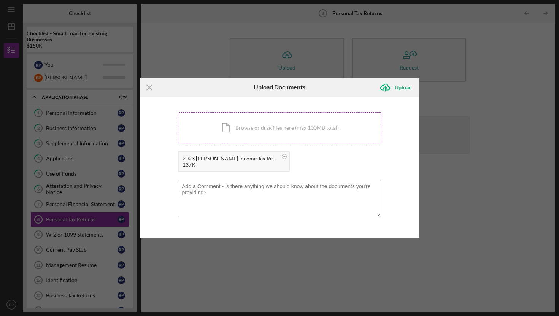
click at [250, 126] on div "Icon/Document Browse or drag files here (max 100MB total) Tap to choose files o…" at bounding box center [280, 127] width 204 height 31
click at [252, 129] on div "Icon/Document Browse or drag files here (max 100MB total) Tap to choose files o…" at bounding box center [280, 127] width 204 height 31
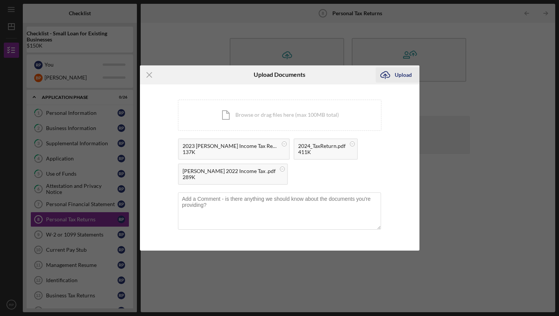
click at [395, 76] on div "Upload" at bounding box center [403, 74] width 17 height 15
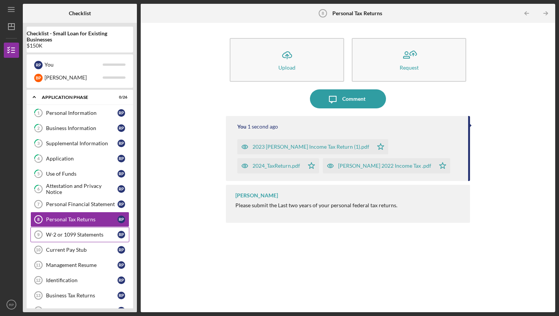
click at [80, 237] on div "W-2 or 1099 Statements" at bounding box center [82, 235] width 72 height 6
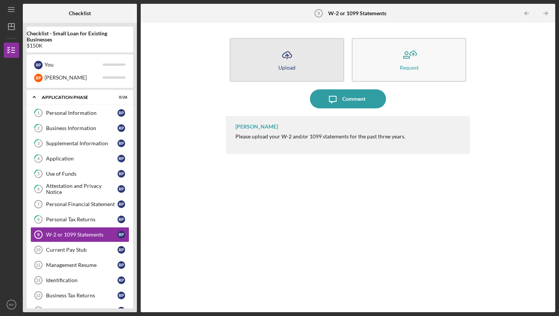
click at [280, 59] on icon "Icon/Upload" at bounding box center [287, 55] width 19 height 19
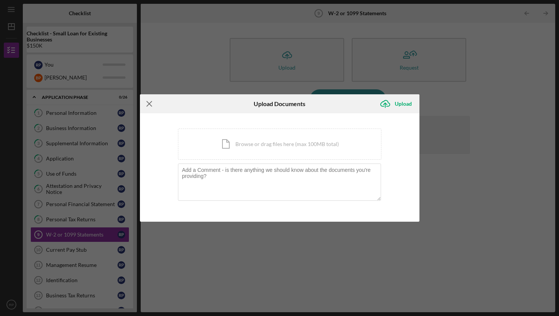
click at [150, 105] on icon "Icon/Menu Close" at bounding box center [149, 103] width 19 height 19
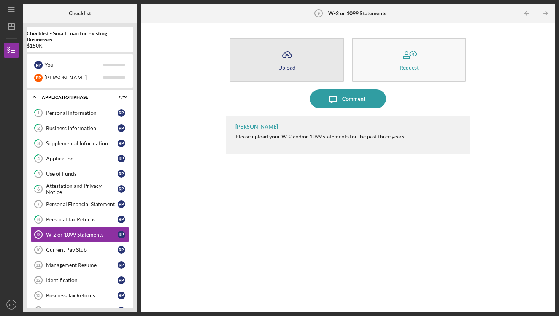
click at [289, 65] on div "Upload" at bounding box center [287, 68] width 17 height 6
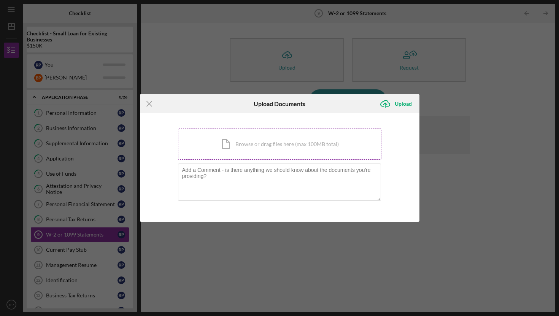
click at [237, 140] on div "Icon/Document Browse or drag files here (max 100MB total) Tap to choose files o…" at bounding box center [280, 144] width 204 height 31
click at [257, 146] on div "Icon/Document Browse or drag files here (max 100MB total) Tap to choose files o…" at bounding box center [280, 144] width 204 height 31
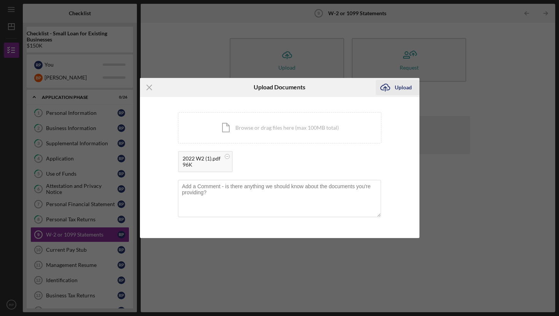
click at [402, 87] on div "Upload" at bounding box center [403, 87] width 17 height 15
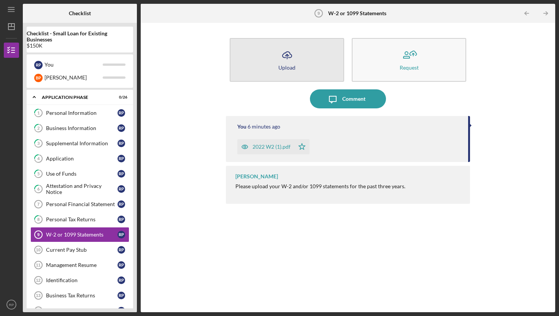
click at [285, 65] on div "Upload" at bounding box center [287, 68] width 17 height 6
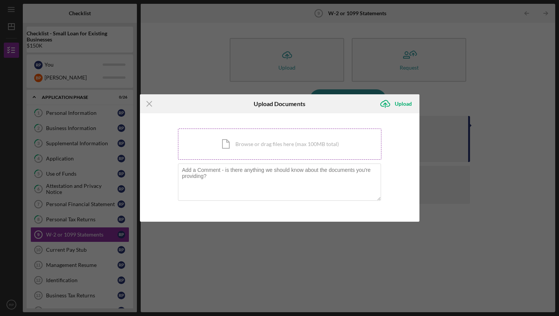
click at [226, 145] on div "Icon/Document Browse or drag files here (max 100MB total) Tap to choose files o…" at bounding box center [280, 144] width 204 height 31
click at [240, 145] on div "Icon/Document Browse or drag files here (max 100MB total) Tap to choose files o…" at bounding box center [280, 144] width 204 height 31
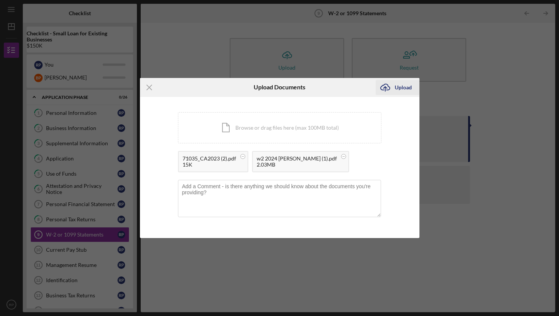
click at [400, 89] on div "Upload" at bounding box center [403, 87] width 17 height 15
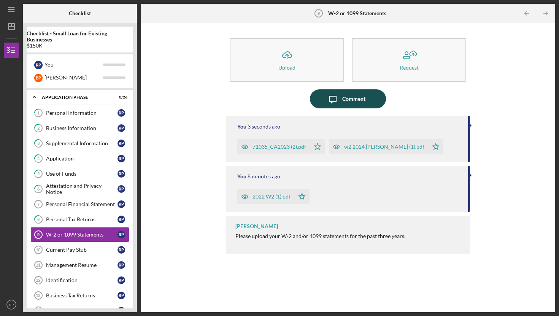
click at [350, 97] on div "Comment" at bounding box center [353, 98] width 23 height 19
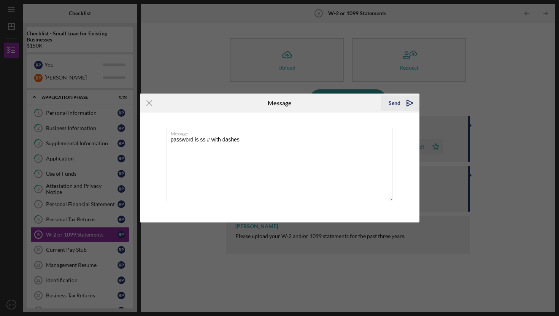
type textarea "password is ss # with dashes"
click at [395, 105] on div "Send" at bounding box center [395, 103] width 12 height 15
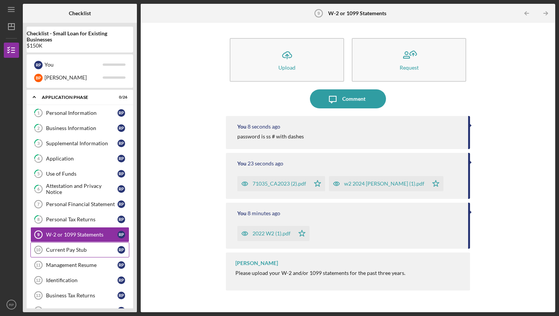
click at [71, 252] on div "Current Pay Stub" at bounding box center [82, 250] width 72 height 6
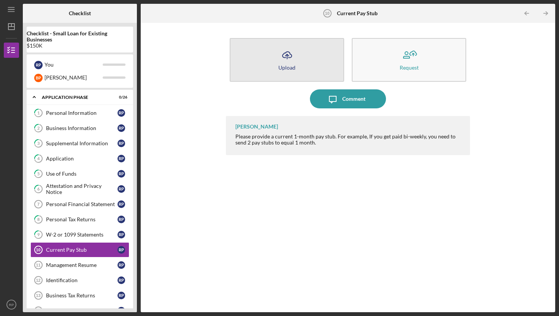
click at [299, 66] on button "Icon/Upload Upload" at bounding box center [287, 60] width 115 height 44
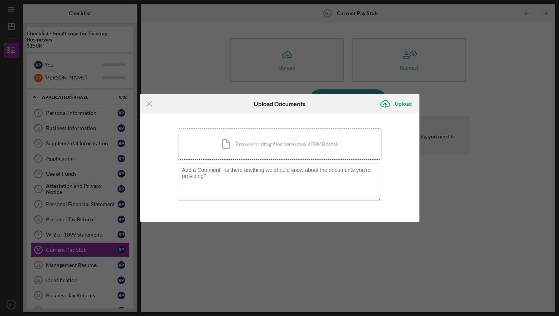
click at [250, 146] on div "Icon/Document Browse or drag files here (max 100MB total) Tap to choose files o…" at bounding box center [280, 144] width 204 height 31
click at [241, 138] on div "Icon/Document Browse or drag files here (max 100MB total) Tap to choose files o…" at bounding box center [280, 144] width 204 height 31
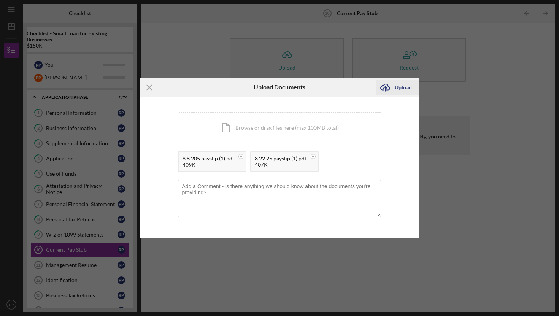
click at [396, 87] on div "Upload" at bounding box center [403, 87] width 17 height 15
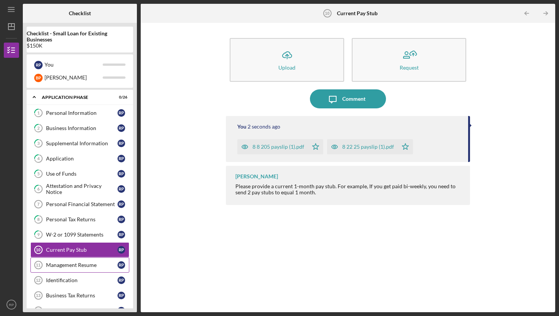
click at [92, 262] on link "Management Resume 11 Management Resume R P" at bounding box center [79, 265] width 99 height 15
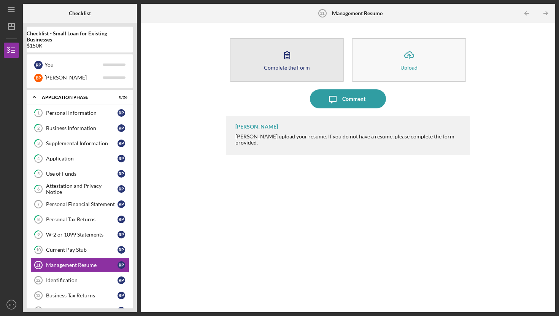
click at [280, 66] on div "Complete the Form" at bounding box center [287, 68] width 46 height 6
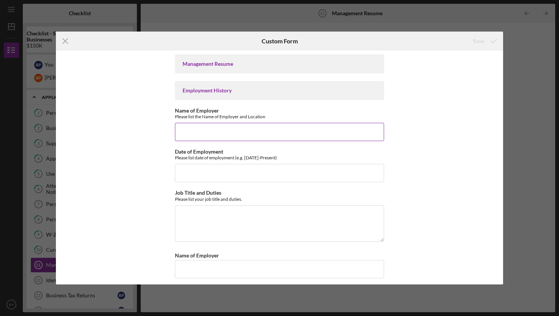
click at [226, 133] on input "Name of Employer" at bounding box center [279, 132] width 209 height 18
click at [204, 65] on div "Management Resume" at bounding box center [280, 64] width 194 height 6
click at [199, 133] on input "Name of Employer" at bounding box center [279, 132] width 209 height 18
type input "Delta Dental"
click at [199, 174] on input "Date of Employment" at bounding box center [279, 173] width 209 height 18
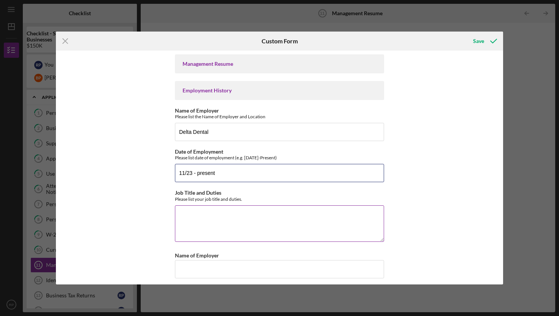
type input "11/23 - present"
click at [201, 215] on textarea "Job Title and Duties" at bounding box center [279, 223] width 209 height 37
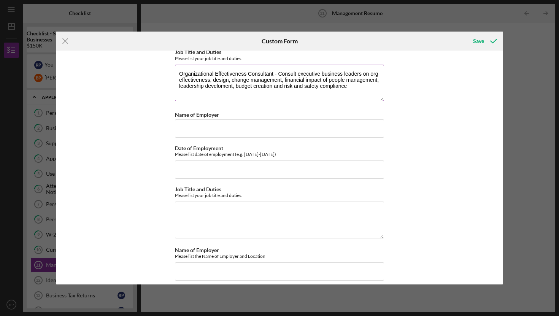
scroll to position [145, 0]
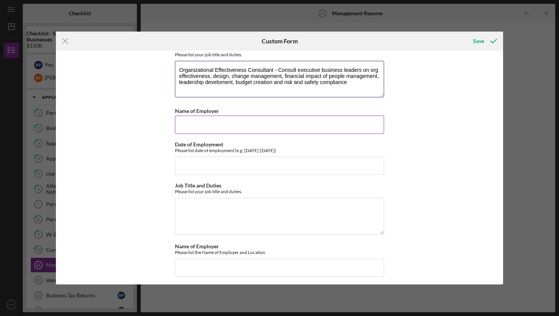
type textarea "Organizational Effectiveness Consultant - Consult executive business leaders on…"
click at [194, 131] on input "Name of Employer" at bounding box center [279, 125] width 209 height 18
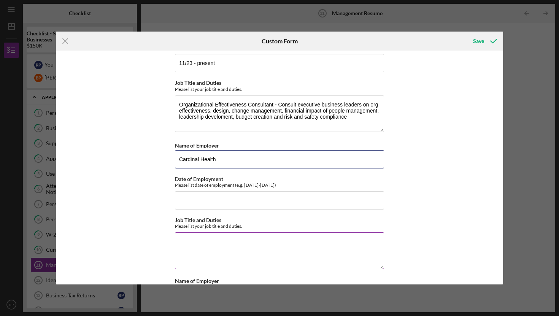
scroll to position [111, 0]
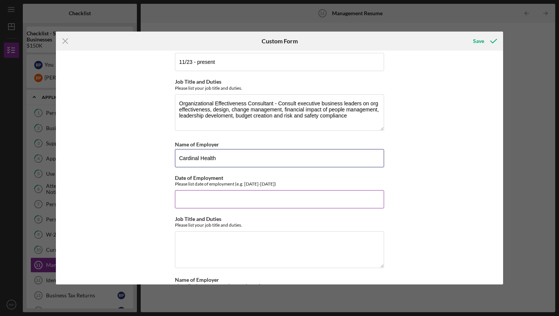
type input "Cardinal Health"
click at [202, 203] on input "Date of Employment" at bounding box center [279, 199] width 209 height 18
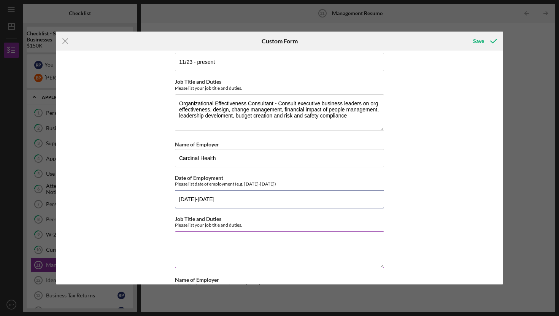
type input "[DATE]-[DATE]"
click at [193, 241] on textarea "Job Title and Duties" at bounding box center [279, 249] width 209 height 37
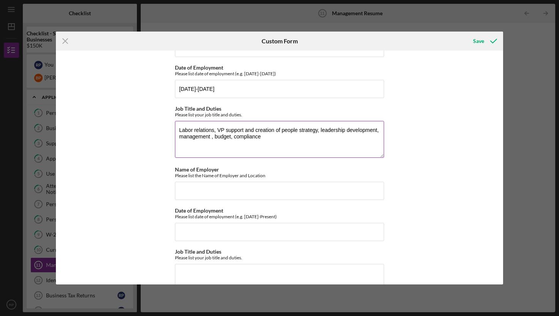
scroll to position [225, 0]
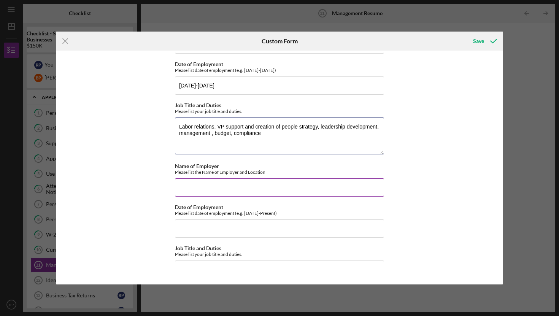
type textarea "Labor relations, VP support and creation of people strategy, leadership develop…"
click at [189, 188] on input "Name of Employer" at bounding box center [279, 187] width 209 height 18
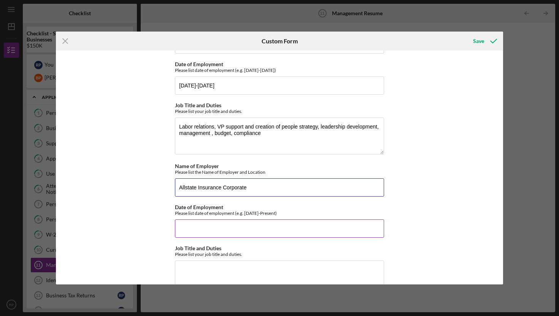
type input "Allstate Insurance Corporate"
click at [192, 231] on input "Date of Employment" at bounding box center [279, 229] width 209 height 18
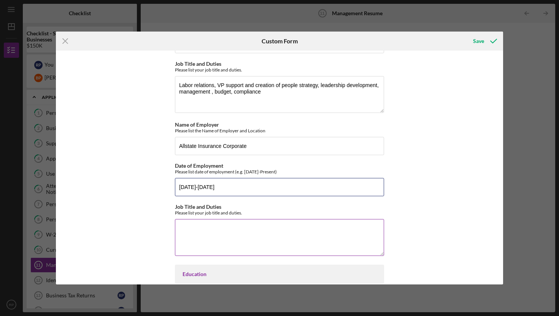
scroll to position [268, 0]
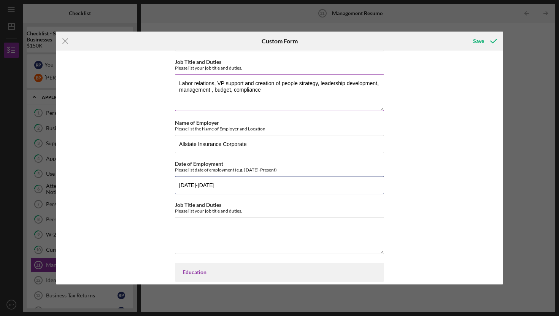
type input "[DATE]-[DATE]"
click at [227, 84] on textarea "Labor relations, VP support and creation of people strategy, leadership develop…" at bounding box center [279, 92] width 209 height 37
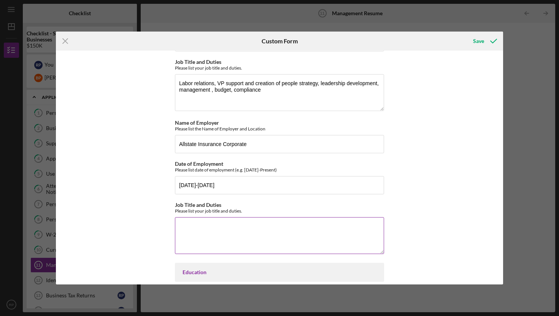
click at [197, 223] on textarea "Job Title and Duties" at bounding box center [279, 235] width 209 height 37
paste textarea "Labor relations, VP support and creation of people strategy, leadership develop…"
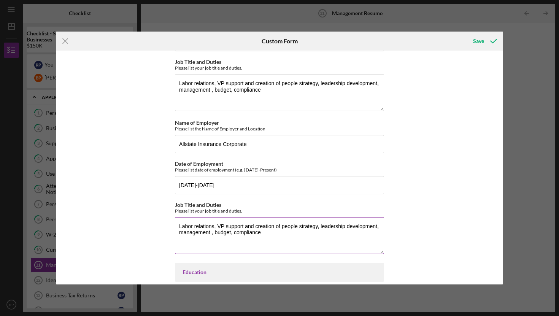
click at [177, 226] on textarea "Labor relations, VP support and creation of people strategy, leadership develop…" at bounding box center [279, 235] width 209 height 37
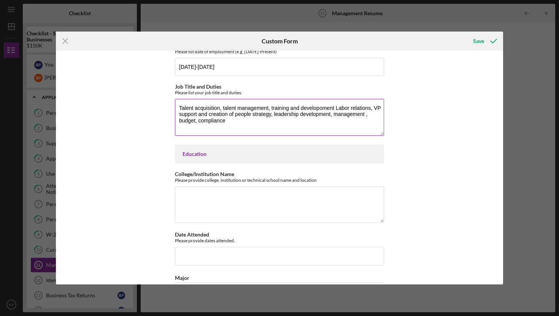
scroll to position [392, 0]
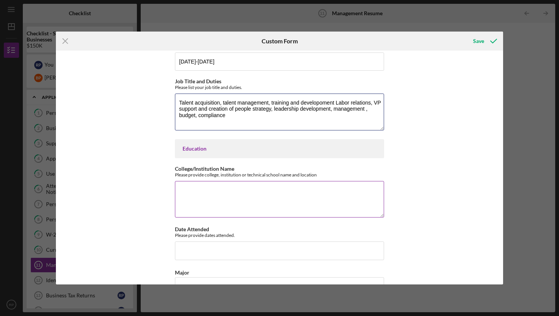
type textarea "Talent acquisition, talent management, training and developoment Labor relation…"
click at [190, 189] on textarea "College/Institution Name" at bounding box center [279, 199] width 209 height 37
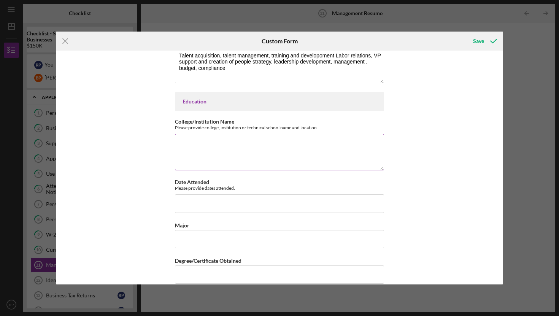
scroll to position [449, 0]
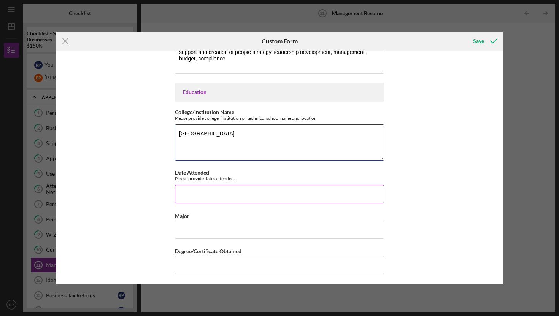
type textarea "[GEOGRAPHIC_DATA]"
click at [198, 197] on input "Date Attended" at bounding box center [279, 194] width 209 height 18
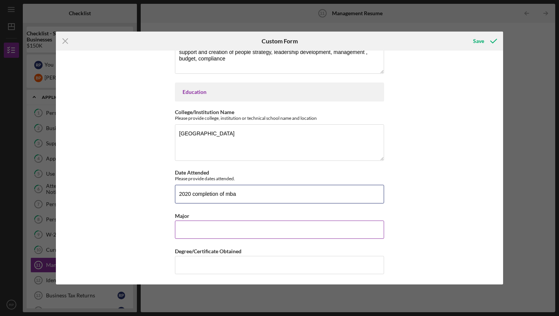
type input "2020 completion of mba"
click at [212, 226] on input "Major" at bounding box center [279, 230] width 209 height 18
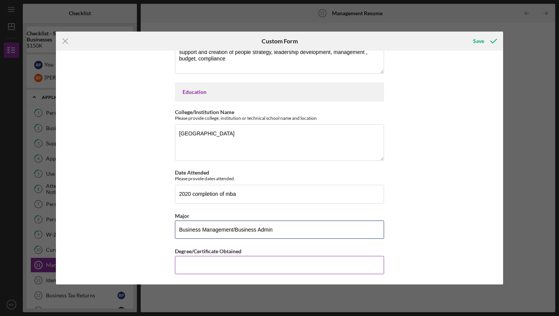
type input "Business Management/Business Admin"
click at [192, 267] on input "Degree/Certificate Obtained" at bounding box center [279, 265] width 209 height 18
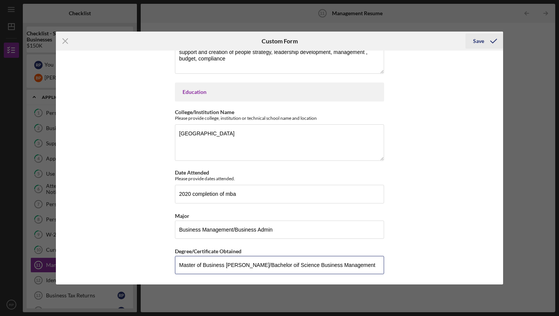
type input "Master of Business [PERSON_NAME]/Bachelor oif Science Business Management"
click at [481, 40] on div "Save" at bounding box center [478, 40] width 11 height 15
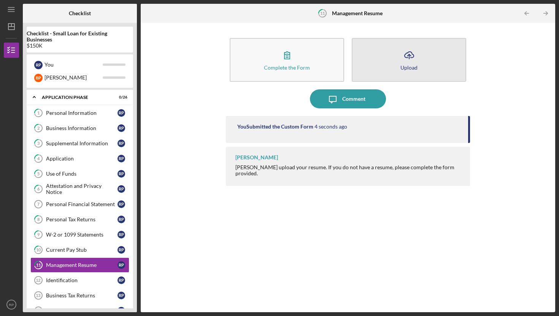
click at [398, 52] on button "Icon/Upload Upload" at bounding box center [409, 60] width 115 height 44
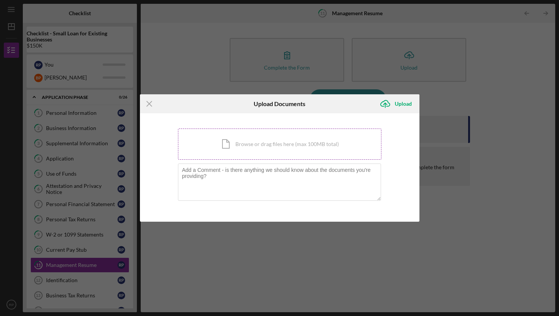
click at [235, 147] on div "Icon/Document Browse or drag files here (max 100MB total) Tap to choose files o…" at bounding box center [280, 144] width 204 height 31
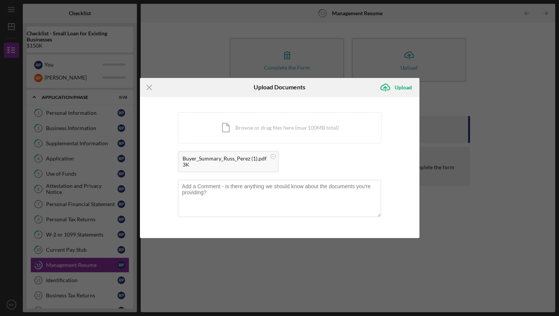
click at [214, 159] on div "Buyer_Summary_Russ_Perez (1).pdf" at bounding box center [225, 159] width 84 height 6
click at [231, 129] on div "Icon/Document Browse or drag files here (max 100MB total) Tap to choose files o…" at bounding box center [280, 127] width 204 height 31
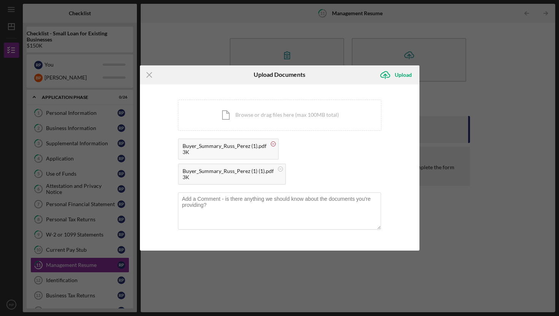
click at [272, 145] on circle at bounding box center [273, 144] width 5 height 5
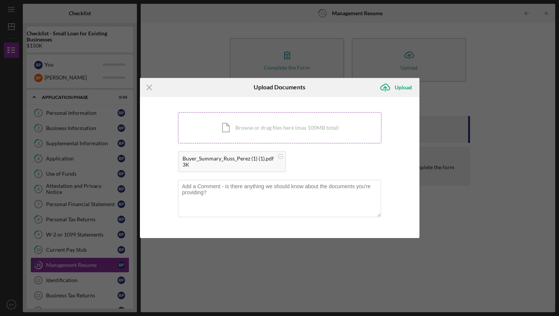
click at [247, 138] on div "Icon/Document Browse or drag files here (max 100MB total) Tap to choose files o…" at bounding box center [280, 127] width 204 height 31
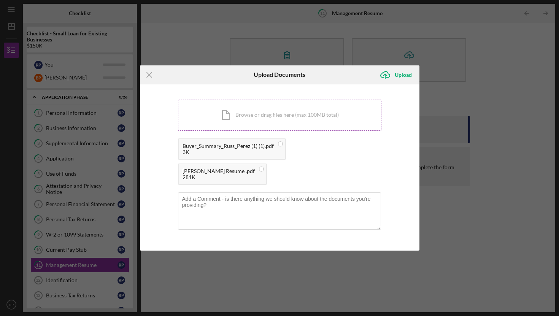
click at [235, 126] on div "Icon/Document Browse or drag files here (max 100MB total) Tap to choose files o…" at bounding box center [280, 115] width 204 height 31
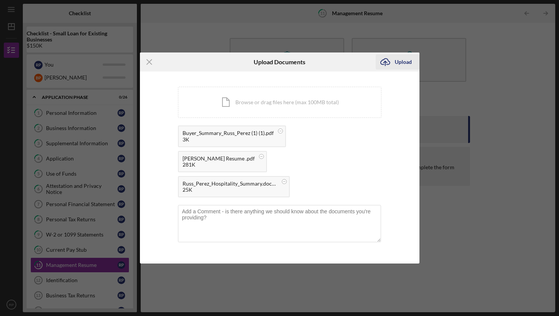
click at [398, 70] on div "Upload" at bounding box center [403, 61] width 17 height 15
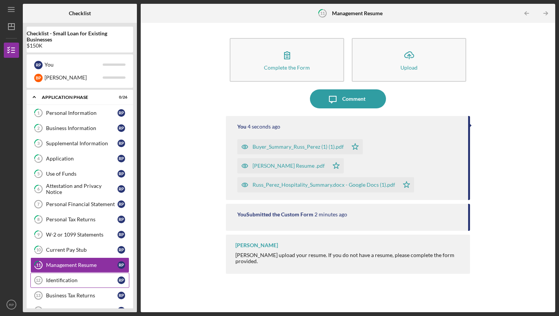
click at [64, 279] on div "Identification" at bounding box center [82, 280] width 72 height 6
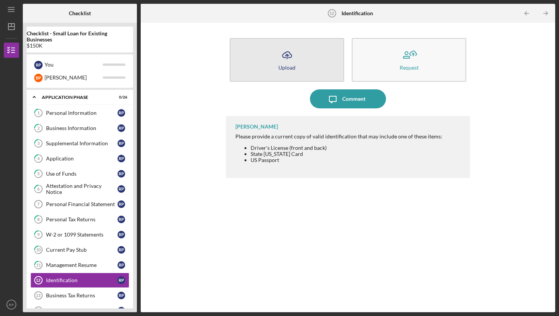
click at [275, 59] on button "Icon/Upload Upload" at bounding box center [287, 60] width 115 height 44
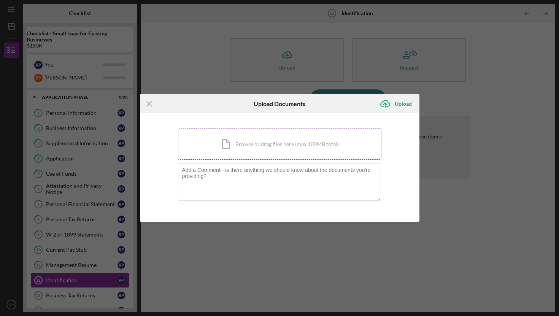
click at [231, 148] on div "Icon/Document Browse or drag files here (max 100MB total) Tap to choose files o…" at bounding box center [280, 144] width 204 height 31
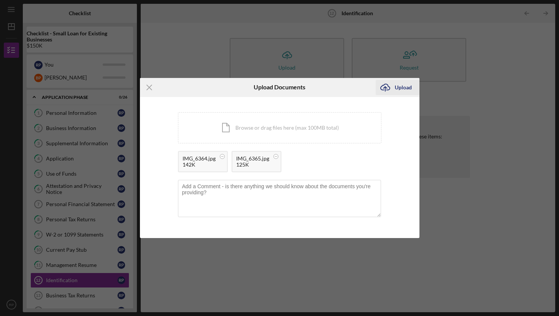
click at [401, 88] on div "Upload" at bounding box center [403, 87] width 17 height 15
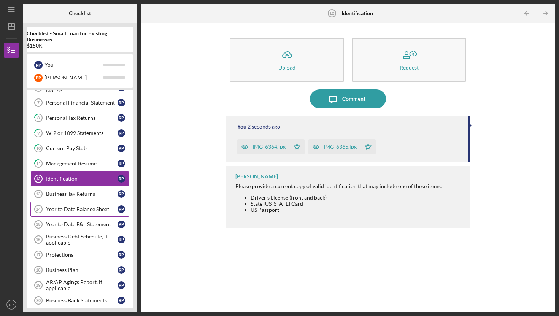
scroll to position [102, 0]
click at [69, 193] on div "Business Tax Returns" at bounding box center [82, 194] width 72 height 6
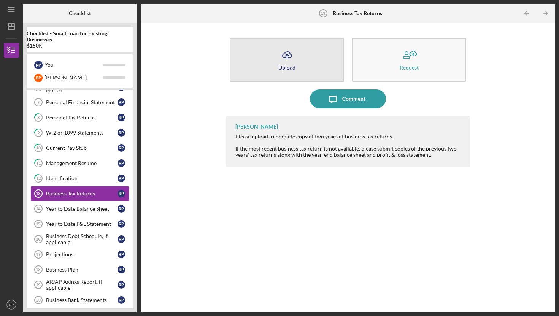
click at [292, 62] on icon "Icon/Upload" at bounding box center [287, 55] width 19 height 19
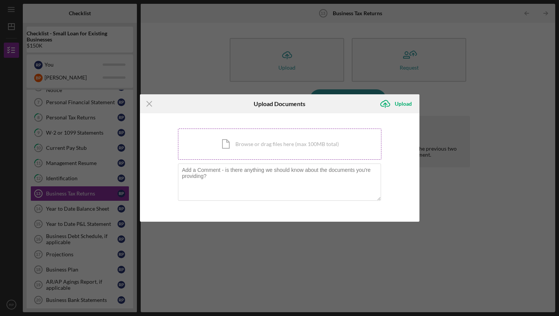
click at [266, 140] on div "Icon/Document Browse or drag files here (max 100MB total) Tap to choose files o…" at bounding box center [280, 144] width 204 height 31
click at [150, 104] on line at bounding box center [149, 103] width 5 height 5
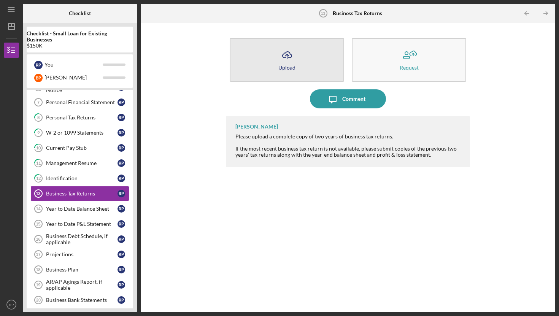
click at [289, 61] on icon "Icon/Upload" at bounding box center [287, 55] width 19 height 19
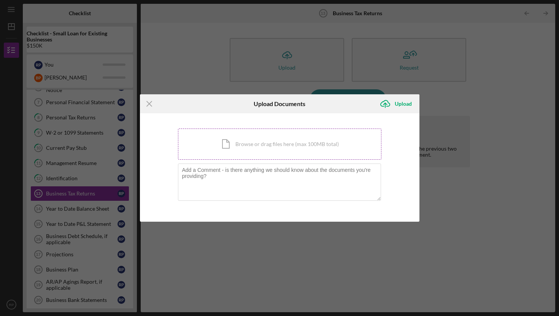
click at [246, 140] on div "Icon/Document Browse or drag files here (max 100MB total) Tap to choose files o…" at bounding box center [280, 144] width 204 height 31
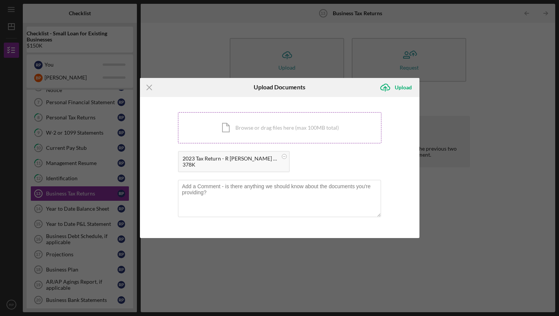
click at [262, 129] on div "Icon/Document Browse or drag files here (max 100MB total) Tap to choose files o…" at bounding box center [280, 127] width 204 height 31
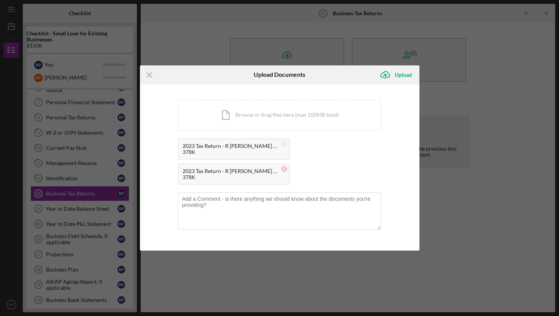
click at [282, 167] on circle at bounding box center [284, 169] width 5 height 5
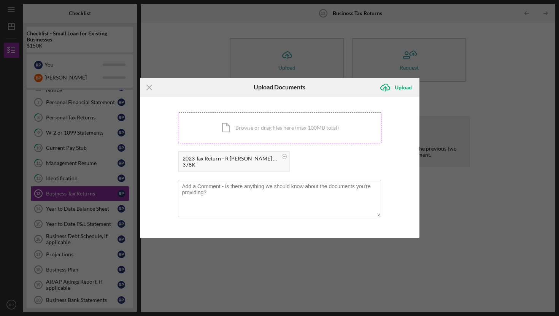
click at [258, 120] on div "Icon/Document Browse or drag files here (max 100MB total) Tap to choose files o…" at bounding box center [280, 127] width 204 height 31
click at [240, 129] on div "Icon/Document Browse or drag files here (max 100MB total) Tap to choose files o…" at bounding box center [280, 127] width 204 height 31
click at [256, 128] on div "Icon/Document Browse or drag files here (max 100MB total) Tap to choose files o…" at bounding box center [280, 127] width 204 height 31
click at [243, 124] on div "Icon/Document Browse or drag files here (max 100MB total) Tap to choose files o…" at bounding box center [280, 127] width 204 height 31
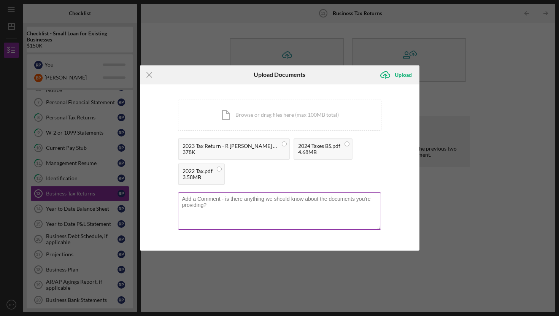
click at [229, 196] on textarea at bounding box center [279, 211] width 203 height 37
paste textarea "The password for the tax returns is: 447495834"
type textarea "The password for the tax returns is: 447495834"
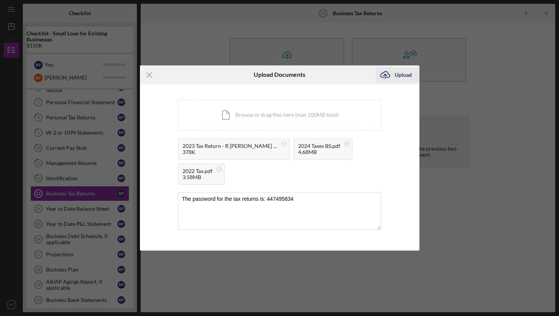
click at [403, 76] on div "Upload" at bounding box center [403, 74] width 17 height 15
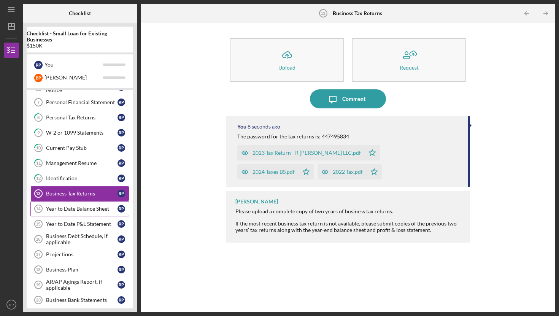
click at [76, 211] on div "Year to Date Balance Sheet" at bounding box center [82, 209] width 72 height 6
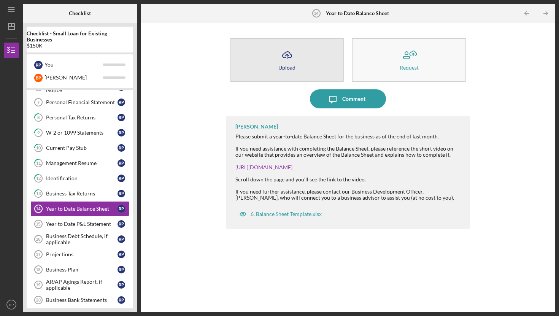
click at [280, 60] on icon "Icon/Upload" at bounding box center [287, 55] width 19 height 19
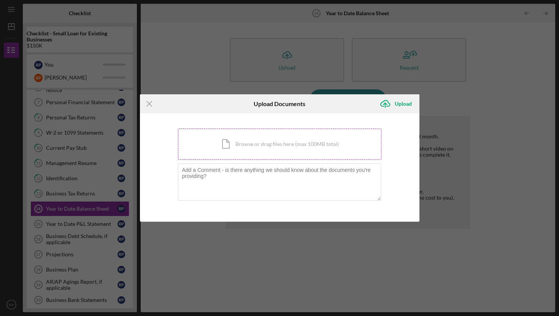
click at [256, 151] on div "Icon/Document Browse or drag files here (max 100MB total) Tap to choose files o…" at bounding box center [280, 144] width 204 height 31
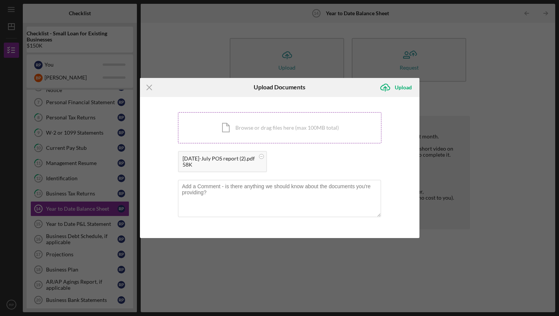
click at [239, 121] on div "Icon/Document Browse or drag files here (max 100MB total) Tap to choose files o…" at bounding box center [280, 127] width 204 height 31
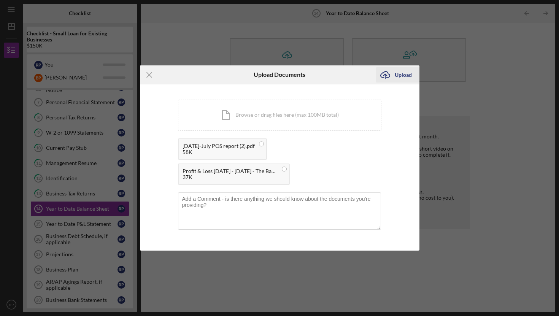
click at [401, 76] on div "Upload" at bounding box center [403, 74] width 17 height 15
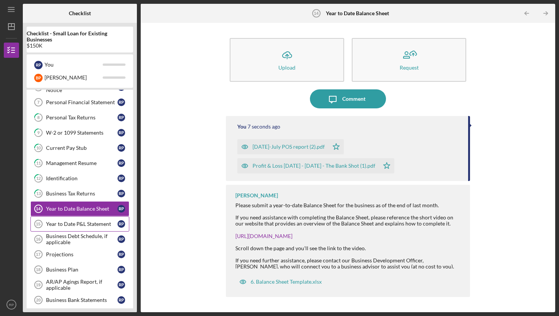
click at [89, 225] on div "Year to Date P&L Statement" at bounding box center [82, 224] width 72 height 6
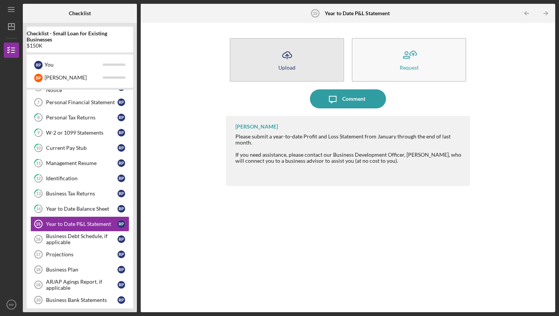
click at [279, 61] on icon "Icon/Upload" at bounding box center [287, 55] width 19 height 19
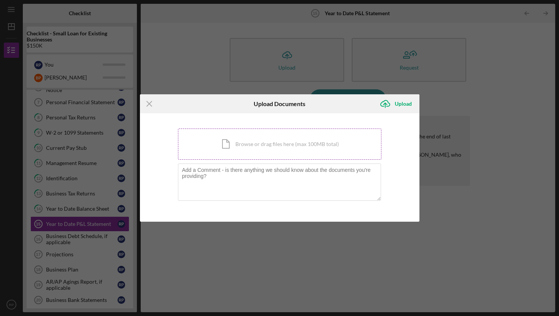
click at [242, 140] on div "Icon/Document Browse or drag files here (max 100MB total) Tap to choose files o…" at bounding box center [280, 144] width 204 height 31
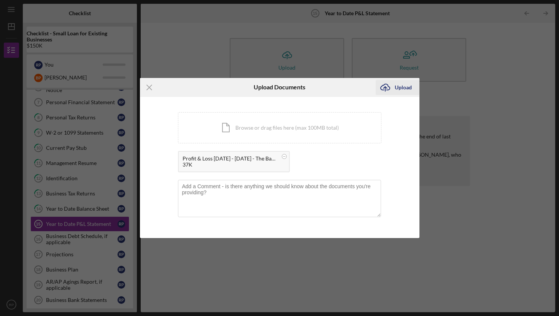
click at [396, 86] on div "Upload" at bounding box center [403, 87] width 17 height 15
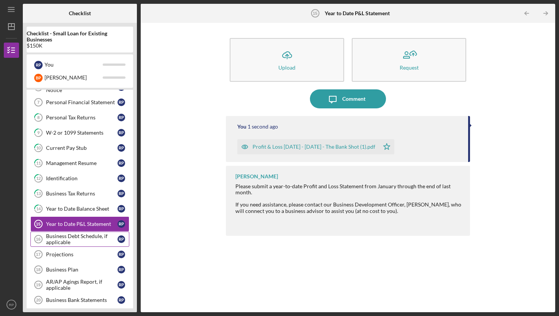
click at [72, 241] on div "Business Debt Schedule, if applicable" at bounding box center [82, 239] width 72 height 12
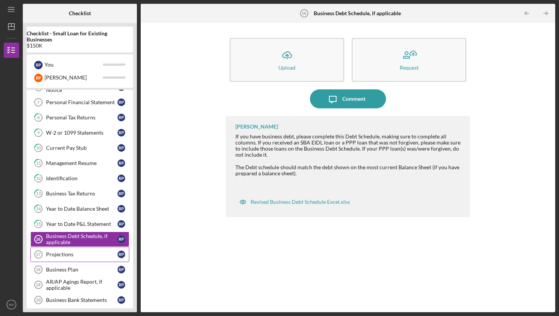
click at [65, 255] on div "Projections" at bounding box center [82, 255] width 72 height 6
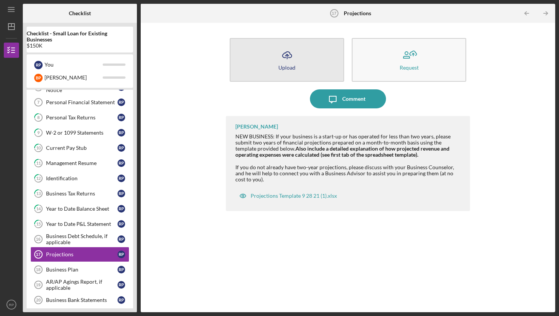
click at [284, 65] on div "Upload" at bounding box center [287, 68] width 17 height 6
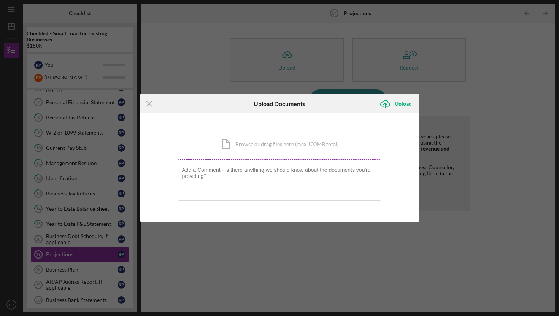
click at [247, 147] on div "Icon/Document Browse or drag files here (max 100MB total) Tap to choose files o…" at bounding box center [280, 144] width 204 height 31
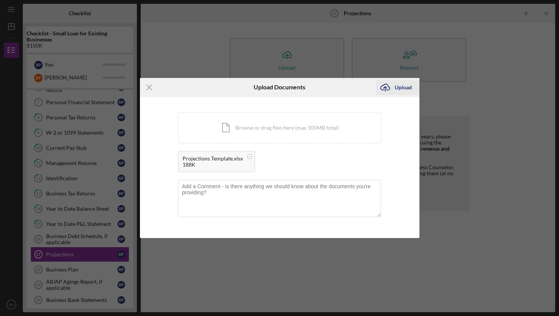
click at [400, 88] on div "Upload" at bounding box center [403, 87] width 17 height 15
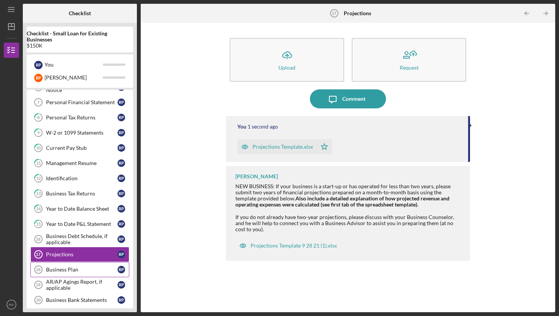
click at [53, 268] on div "Business Plan" at bounding box center [82, 270] width 72 height 6
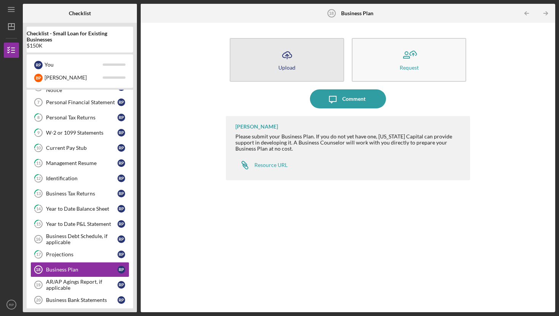
click at [284, 63] on icon "Icon/Upload" at bounding box center [287, 55] width 19 height 19
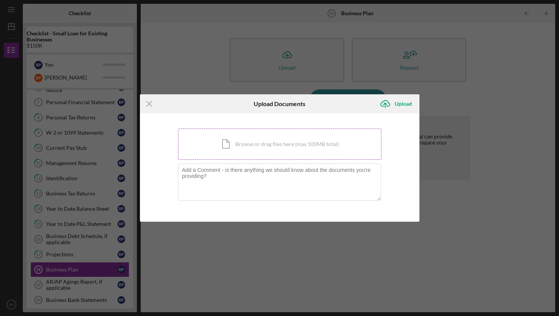
click at [244, 142] on div "Icon/Document Browse or drag files here (max 100MB total) Tap to choose files o…" at bounding box center [280, 144] width 204 height 31
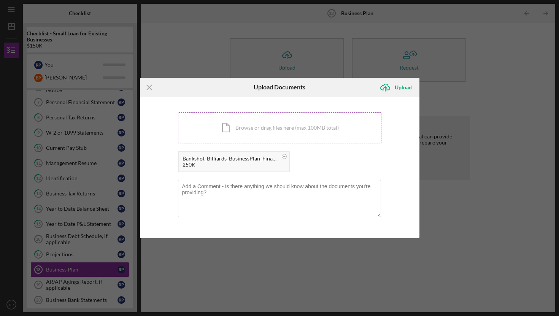
click at [236, 125] on div "Icon/Document Browse or drag files here (max 100MB total) Tap to choose files o…" at bounding box center [280, 127] width 204 height 31
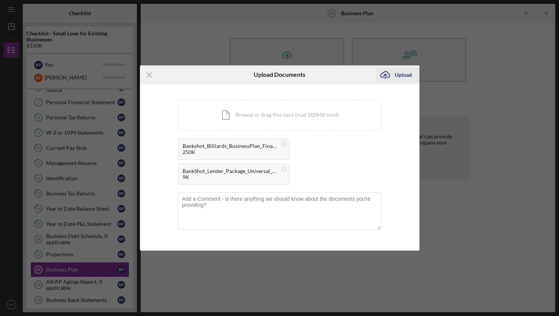
click at [396, 74] on div "Upload" at bounding box center [403, 74] width 17 height 15
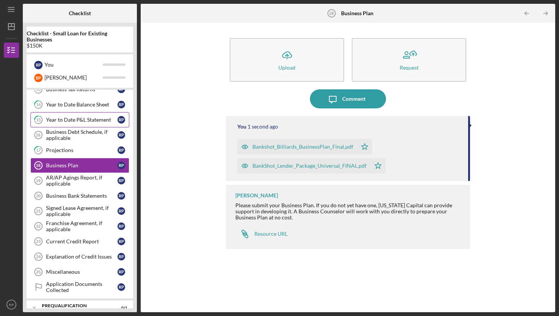
scroll to position [207, 0]
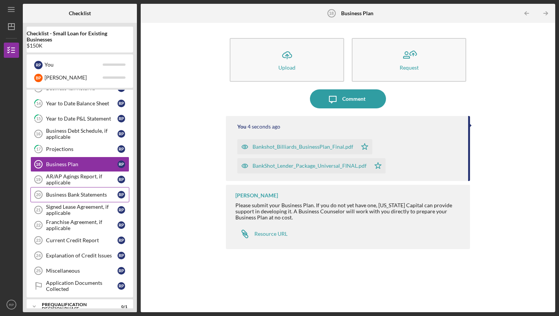
click at [67, 196] on div "Business Bank Statements" at bounding box center [82, 195] width 72 height 6
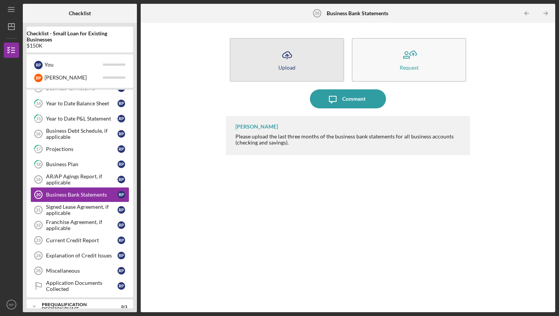
click at [284, 57] on icon "Icon/Upload" at bounding box center [287, 55] width 19 height 19
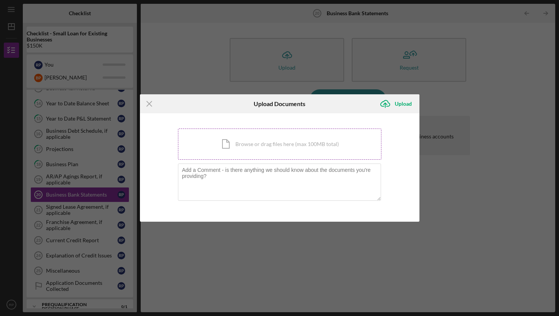
click at [240, 143] on div "Icon/Document Browse or drag files here (max 100MB total) Tap to choose files o…" at bounding box center [280, 144] width 204 height 31
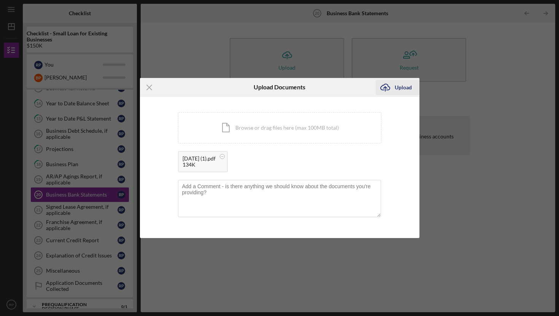
click at [393, 88] on icon "Icon/Upload" at bounding box center [385, 87] width 19 height 19
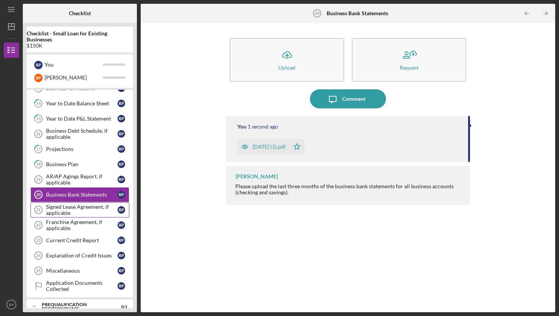
click at [71, 209] on div "Signed Lease Agreement, if applicable" at bounding box center [82, 210] width 72 height 12
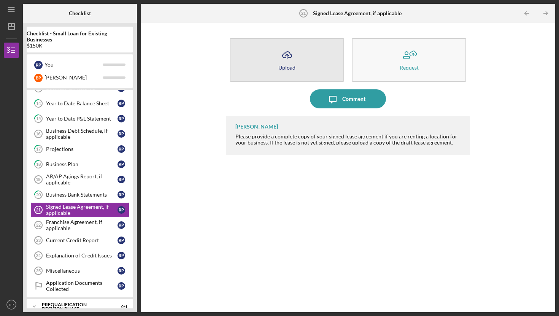
click at [290, 57] on icon "Icon/Upload" at bounding box center [287, 55] width 19 height 19
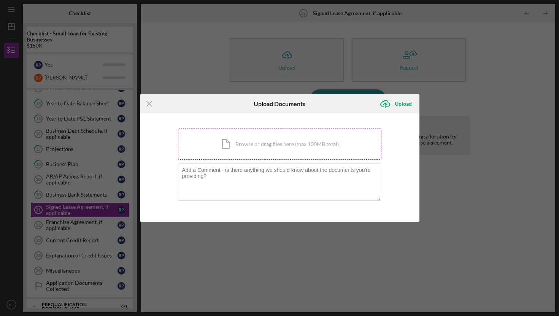
click at [245, 142] on div "Icon/Document Browse or drag files here (max 100MB total) Tap to choose files o…" at bounding box center [280, 144] width 204 height 31
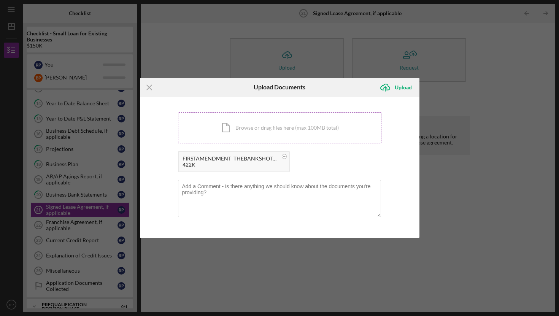
click at [279, 123] on div "Icon/Document Browse or drag files here (max 100MB total) Tap to choose files o…" at bounding box center [280, 127] width 204 height 31
click at [229, 127] on div "Icon/Document Browse or drag files here (max 100MB total) Tap to choose files o…" at bounding box center [280, 127] width 204 height 31
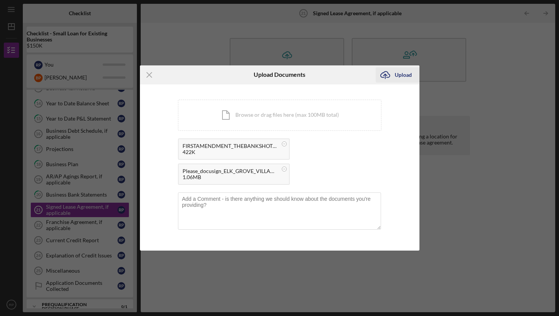
click at [399, 74] on div "Upload" at bounding box center [403, 74] width 17 height 15
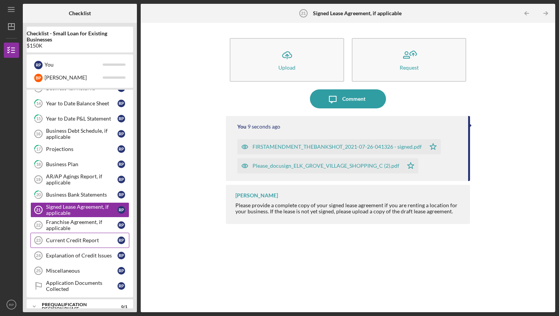
click at [66, 241] on div "Current Credit Report" at bounding box center [82, 240] width 72 height 6
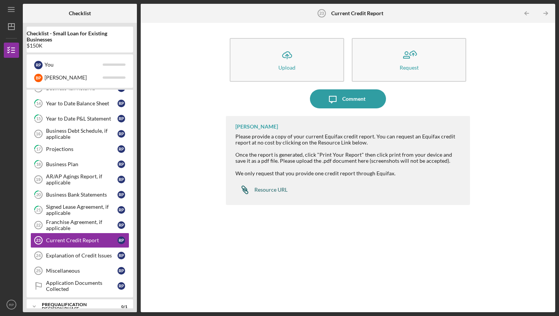
click at [265, 189] on div "Resource URL" at bounding box center [271, 190] width 33 height 6
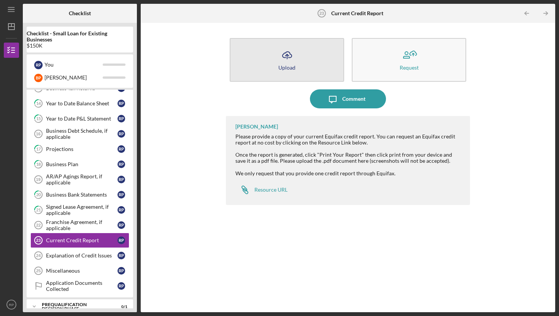
click at [289, 59] on icon "Icon/Upload" at bounding box center [287, 55] width 19 height 19
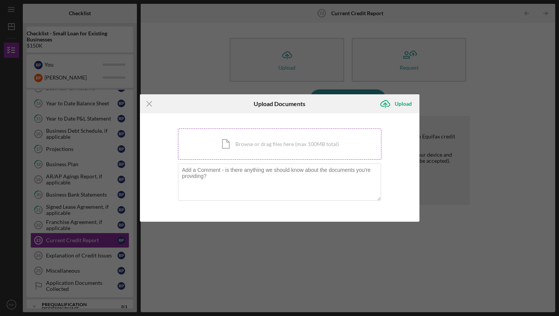
click at [238, 143] on div "Icon/Document Browse or drag files here (max 100MB total) Tap to choose files o…" at bounding box center [280, 144] width 204 height 31
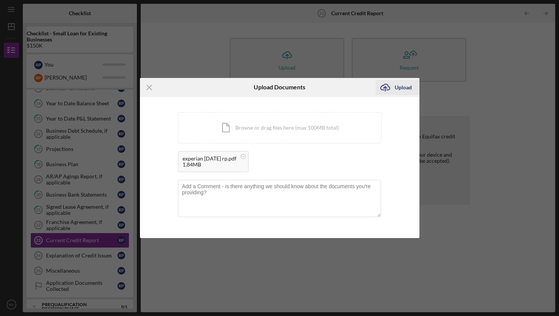
click at [392, 90] on icon "Icon/Upload" at bounding box center [385, 87] width 19 height 19
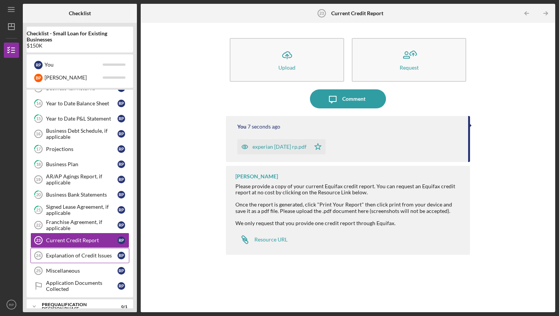
click at [68, 254] on div "Explanation of Credit Issues" at bounding box center [82, 256] width 72 height 6
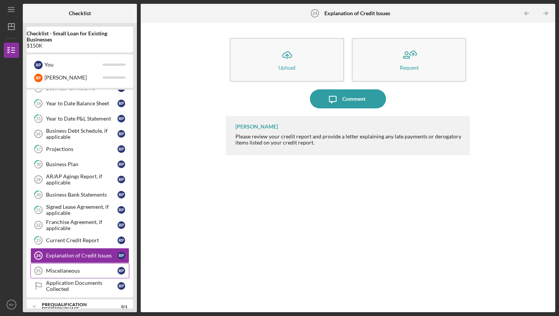
click at [66, 269] on div "Miscellaneous" at bounding box center [82, 271] width 72 height 6
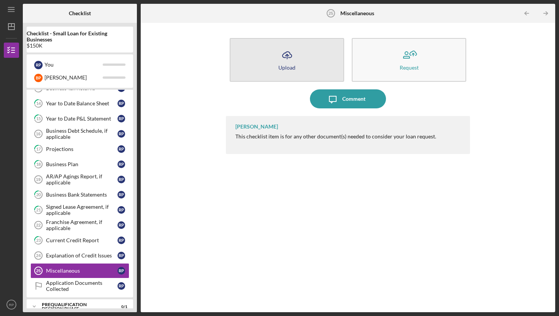
click at [288, 62] on icon "Icon/Upload" at bounding box center [287, 55] width 19 height 19
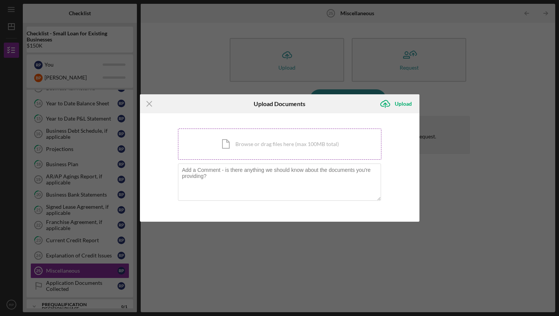
click at [246, 146] on div "Icon/Document Browse or drag files here (max 100MB total) Tap to choose files o…" at bounding box center [280, 144] width 204 height 31
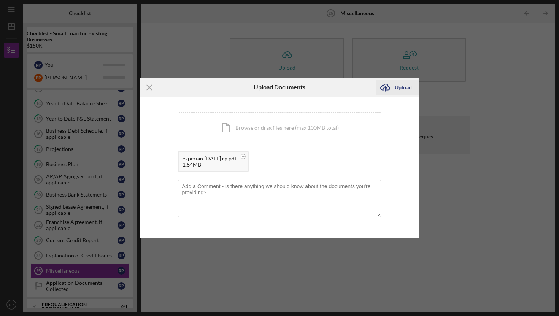
click at [400, 88] on div "Upload" at bounding box center [403, 87] width 17 height 15
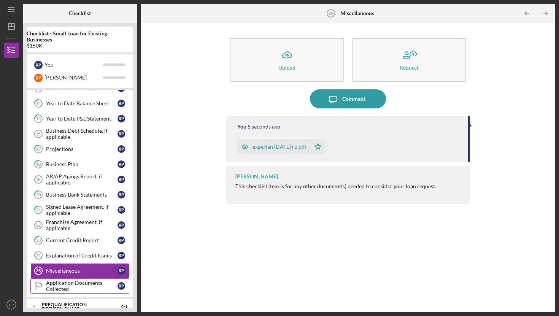
click at [79, 283] on div "Application Documents Collected" at bounding box center [82, 286] width 72 height 12
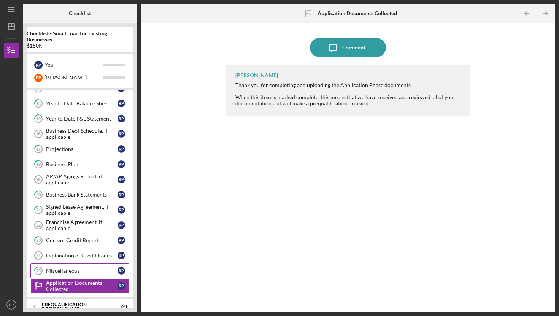
click at [63, 274] on div "Miscellaneous" at bounding box center [82, 271] width 72 height 6
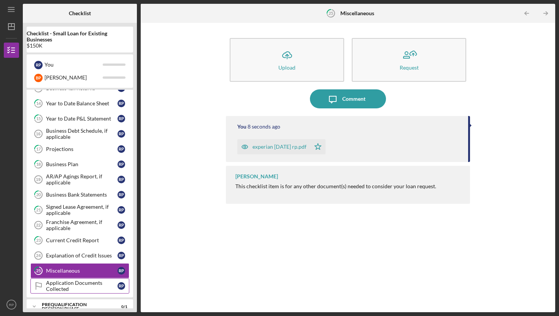
click at [68, 286] on div "Application Documents Collected" at bounding box center [82, 286] width 72 height 12
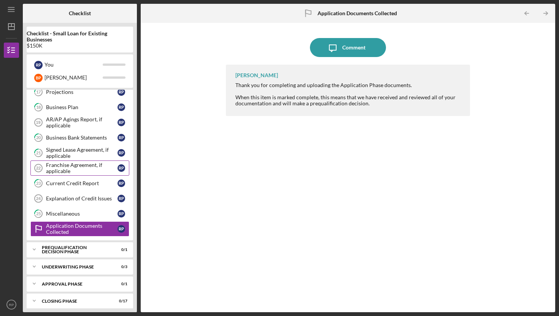
scroll to position [286, 0]
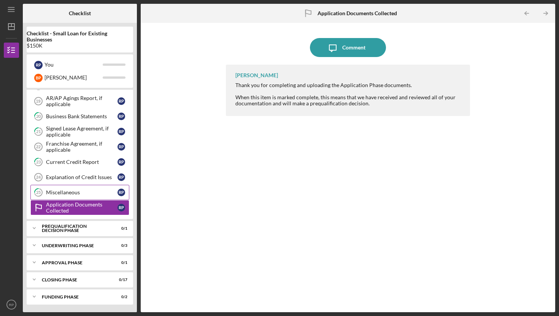
click at [73, 192] on div "Miscellaneous" at bounding box center [82, 192] width 72 height 6
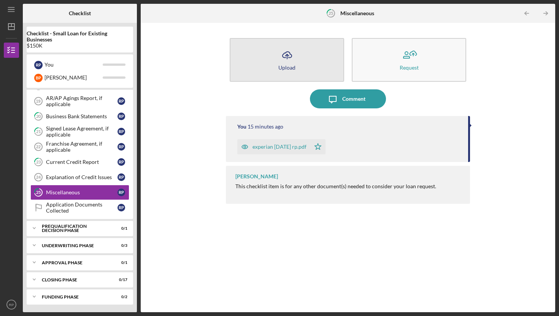
click at [283, 49] on icon "Icon/Upload" at bounding box center [287, 55] width 19 height 19
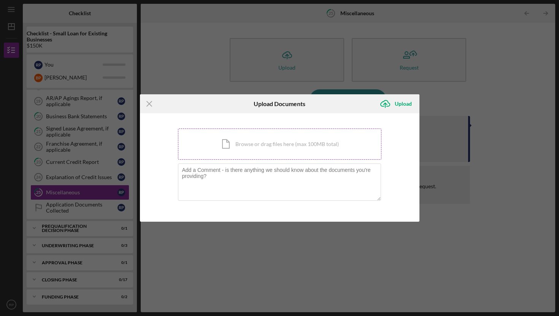
click at [251, 145] on div "Icon/Document Browse or drag files here (max 100MB total) Tap to choose files o…" at bounding box center [280, 144] width 204 height 31
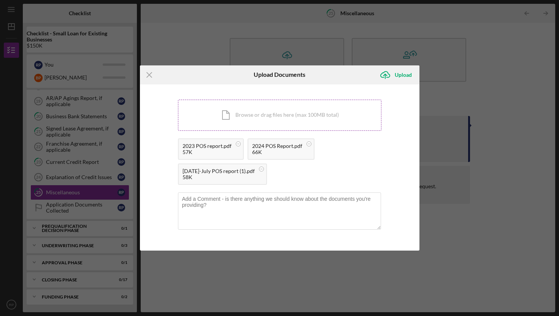
click at [244, 113] on div "Icon/Document Browse or drag files here (max 100MB total) Tap to choose files o…" at bounding box center [280, 115] width 204 height 31
click at [236, 116] on div "Icon/Document Browse or drag files here (max 100MB total) Tap to choose files o…" at bounding box center [280, 115] width 204 height 31
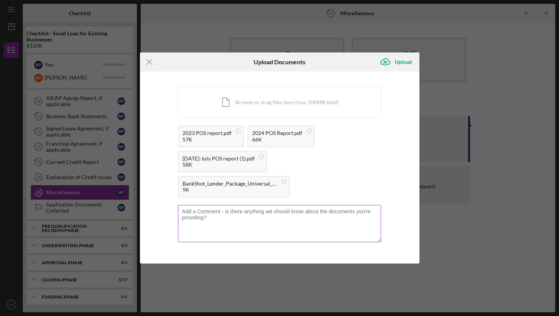
click at [213, 222] on textarea at bounding box center [279, 223] width 203 height 37
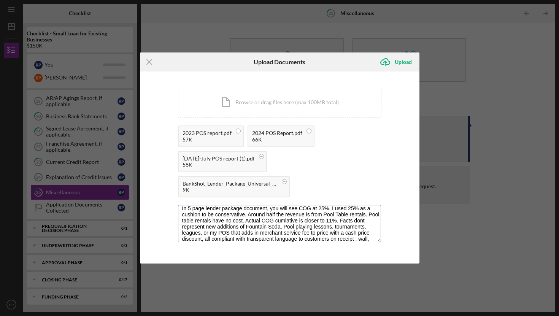
scroll to position [9, 0]
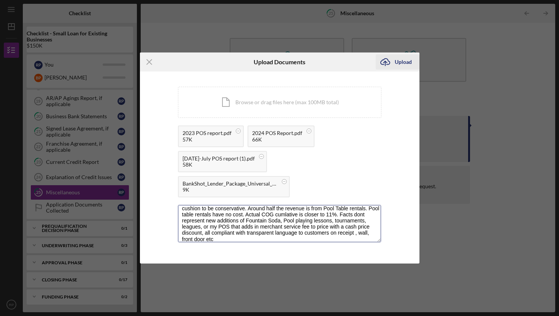
type textarea "In 5 page lender package document, you will see COG at 25%. I used 25% as a cus…"
click at [397, 65] on div "Upload" at bounding box center [403, 61] width 17 height 15
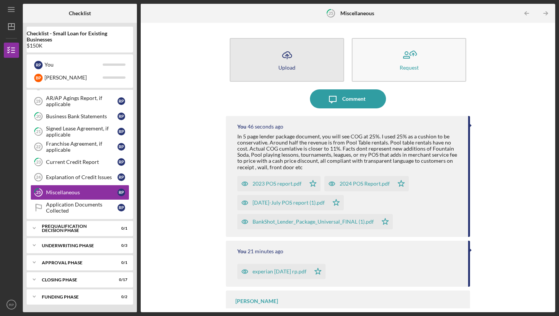
click at [284, 51] on icon "Icon/Upload" at bounding box center [287, 55] width 19 height 19
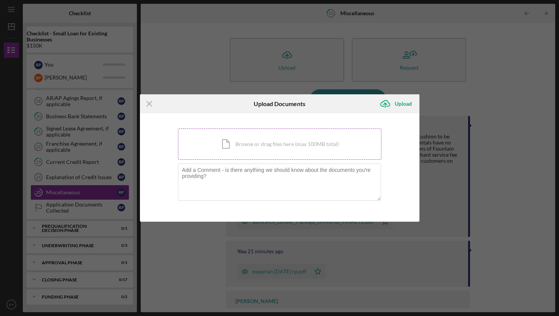
click at [263, 142] on div "Icon/Document Browse or drag files here (max 100MB total) Tap to choose files o…" at bounding box center [280, 144] width 204 height 31
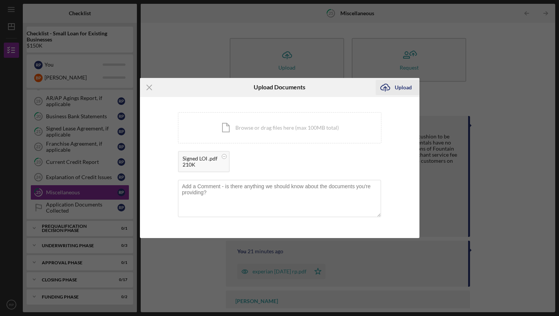
click at [392, 90] on icon "Icon/Upload" at bounding box center [385, 87] width 19 height 19
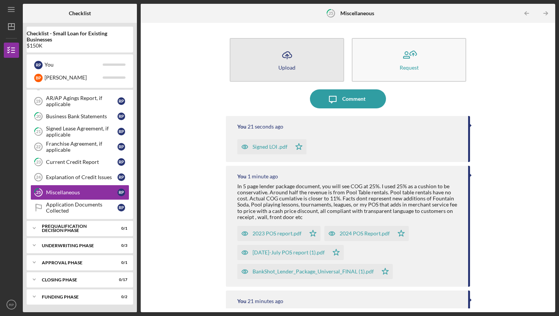
click at [278, 58] on icon "Icon/Upload" at bounding box center [287, 55] width 19 height 19
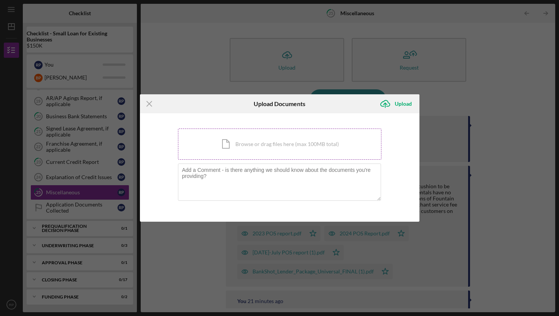
click at [236, 154] on div "Icon/Document Browse or drag files here (max 100MB total) Tap to choose files o…" at bounding box center [280, 144] width 204 height 31
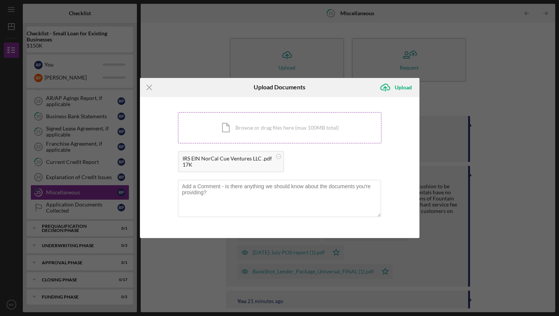
click at [293, 131] on div "Icon/Document Browse or drag files here (max 100MB total) Tap to choose files o…" at bounding box center [280, 127] width 204 height 31
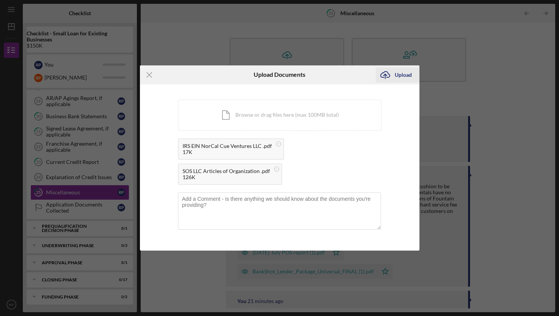
click at [403, 75] on div "Upload" at bounding box center [403, 74] width 17 height 15
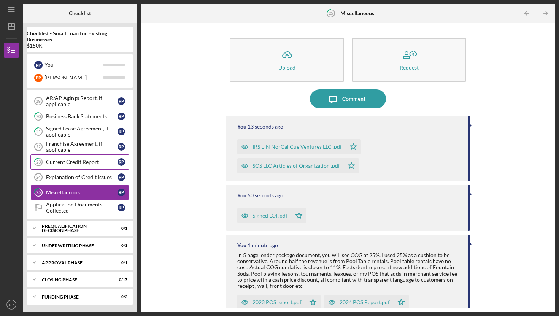
click at [60, 163] on div "Current Credit Report" at bounding box center [82, 162] width 72 height 6
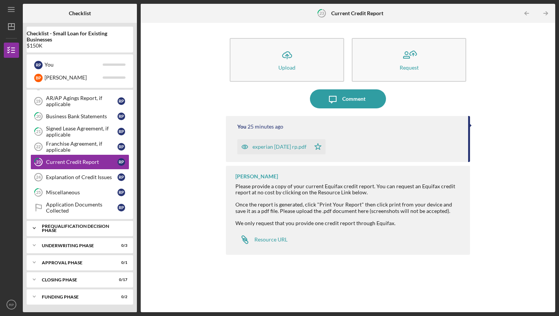
click at [77, 227] on div "Prequalification Decision Phase" at bounding box center [83, 228] width 82 height 9
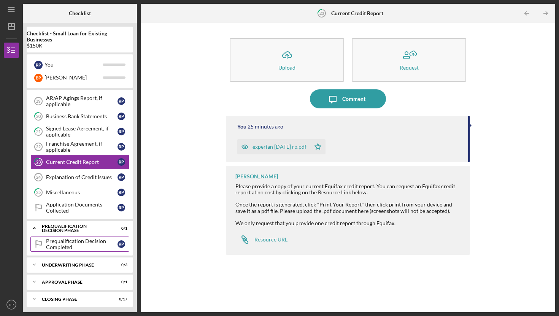
click at [75, 244] on div "Prequalification Decision Completed" at bounding box center [82, 244] width 72 height 12
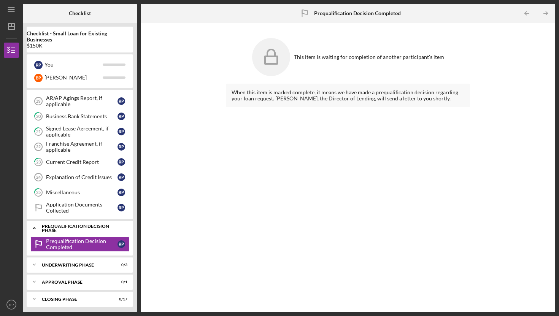
click at [76, 229] on div "Prequalification Decision Phase" at bounding box center [83, 228] width 82 height 9
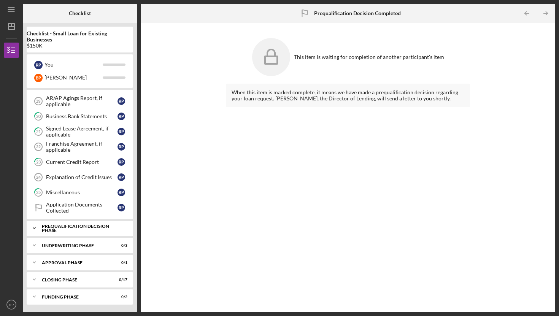
click at [76, 229] on div "Prequalification Decision Phase" at bounding box center [83, 228] width 82 height 9
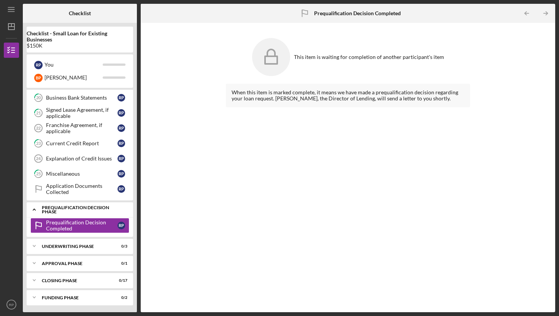
scroll to position [305, 0]
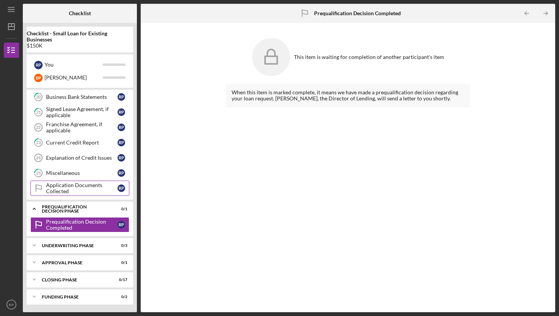
click at [63, 187] on div "Application Documents Collected" at bounding box center [82, 188] width 72 height 12
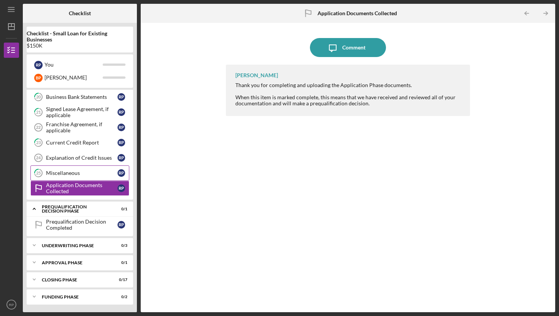
click at [71, 176] on div "Miscellaneous" at bounding box center [82, 173] width 72 height 6
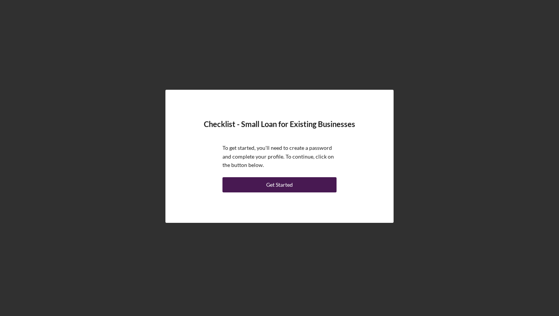
click at [283, 185] on div "Get Started" at bounding box center [279, 184] width 27 height 15
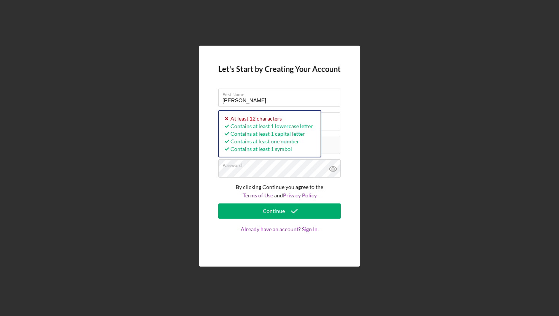
click at [358, 170] on div "Let's Start by Creating Your Account First Name Brandy Last Name Pennington Ema…" at bounding box center [279, 156] width 161 height 221
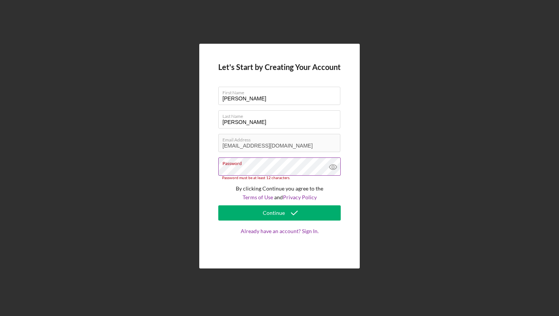
click at [281, 163] on label "Password" at bounding box center [282, 162] width 118 height 8
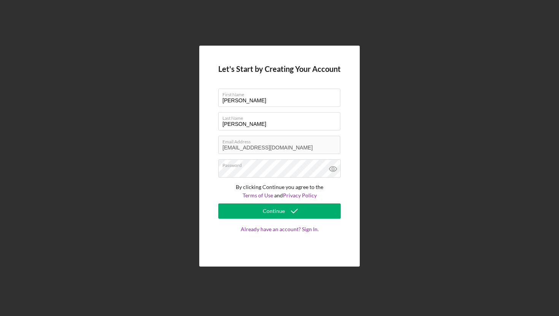
click at [367, 161] on div "Let's Start by Creating Your Account First Name Brandy Last Name Pennington Ema…" at bounding box center [280, 156] width 552 height 312
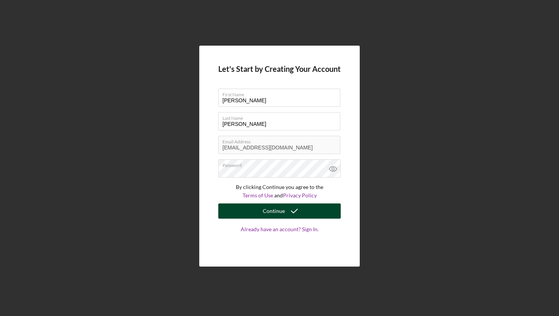
click at [274, 209] on div "Continue" at bounding box center [274, 211] width 22 height 15
